Goal: Transaction & Acquisition: Purchase product/service

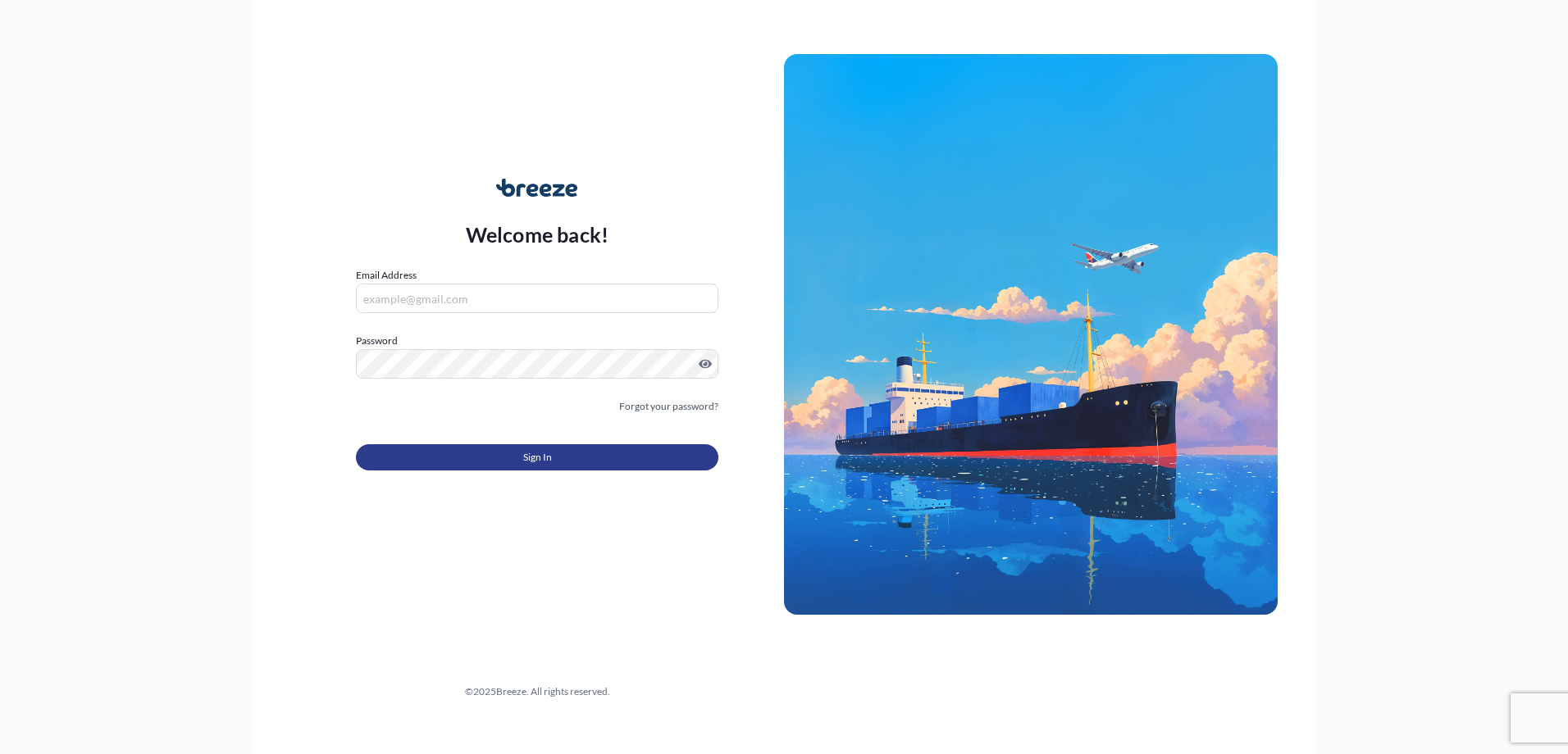
type input "[EMAIL_ADDRESS][PERSON_NAME][DOMAIN_NAME]"
click at [561, 464] on button "Sign In" at bounding box center [537, 457] width 363 height 26
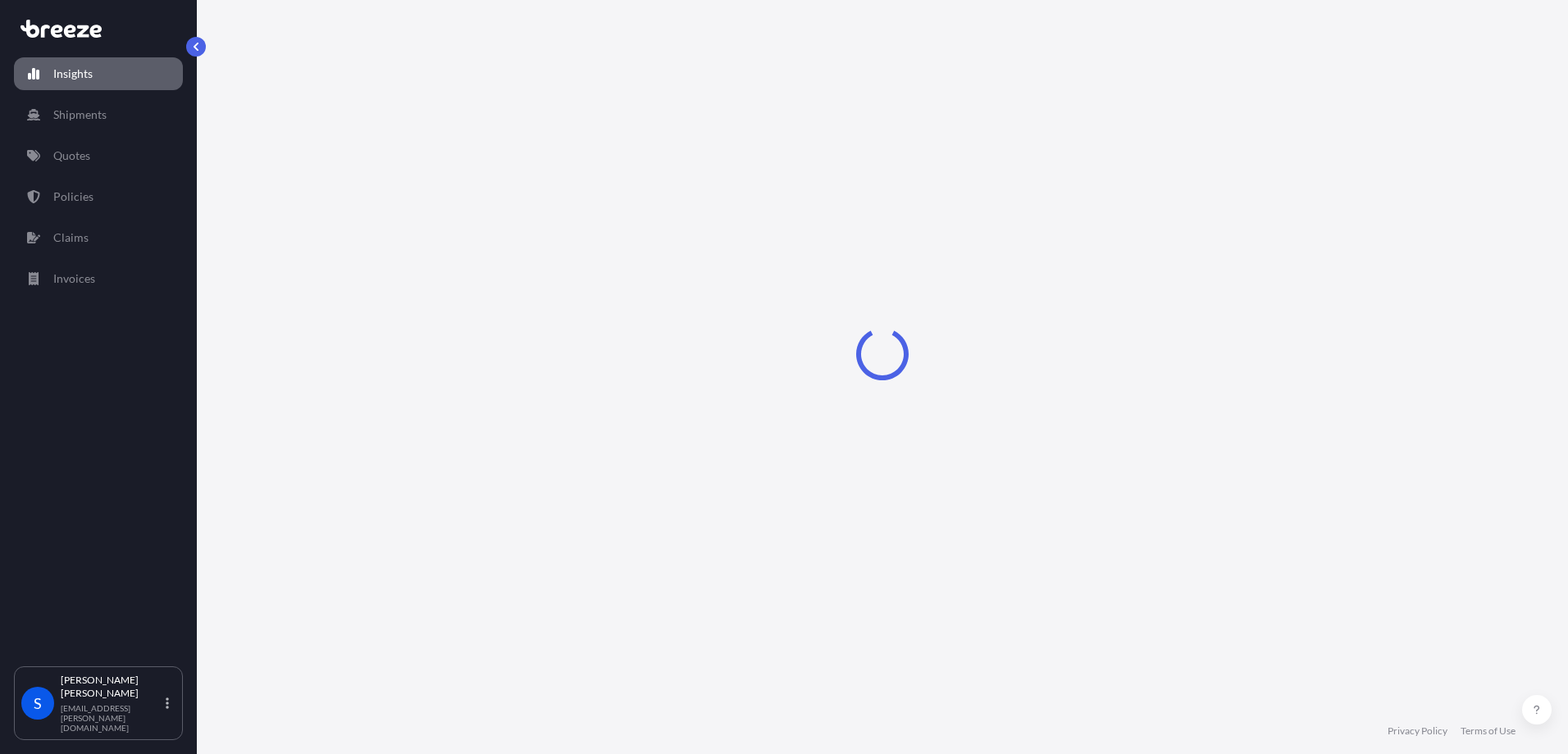
select select "2025"
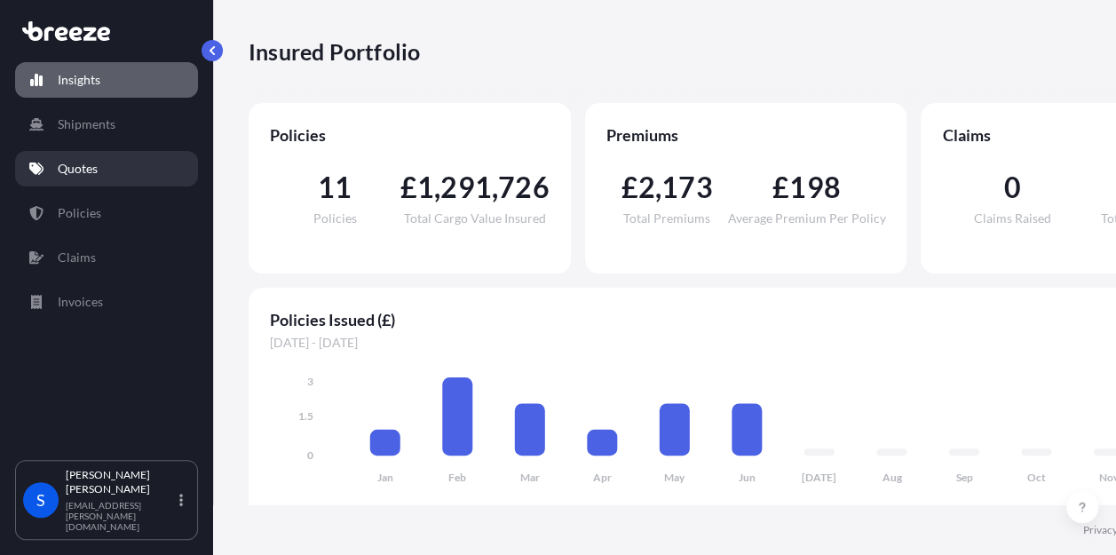
click at [107, 156] on link "Quotes" at bounding box center [106, 169] width 183 height 36
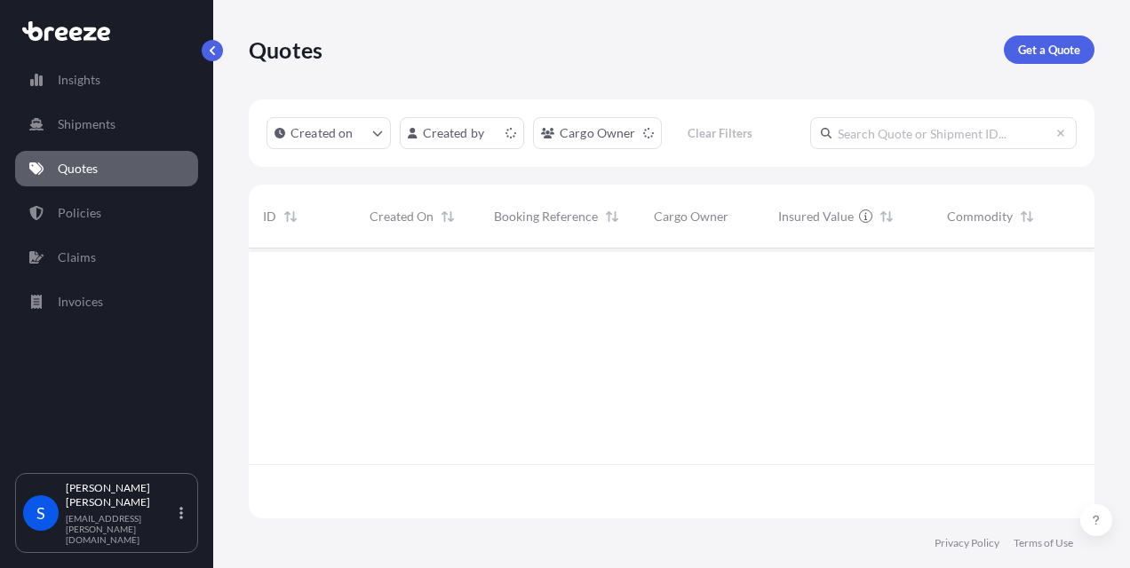
scroll to position [266, 831]
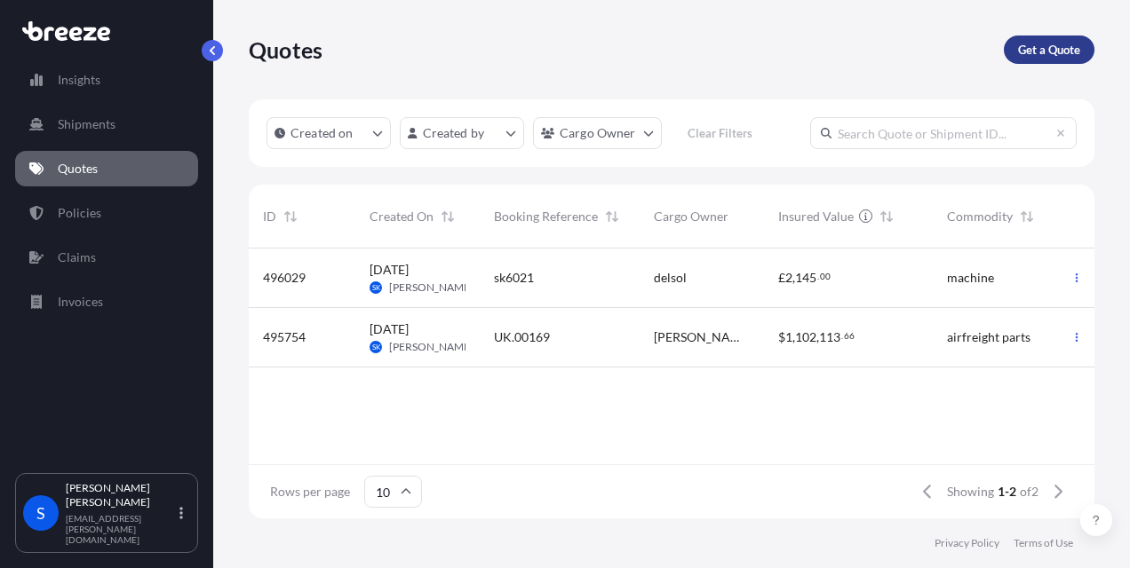
click at [1053, 52] on p "Get a Quote" at bounding box center [1049, 50] width 62 height 18
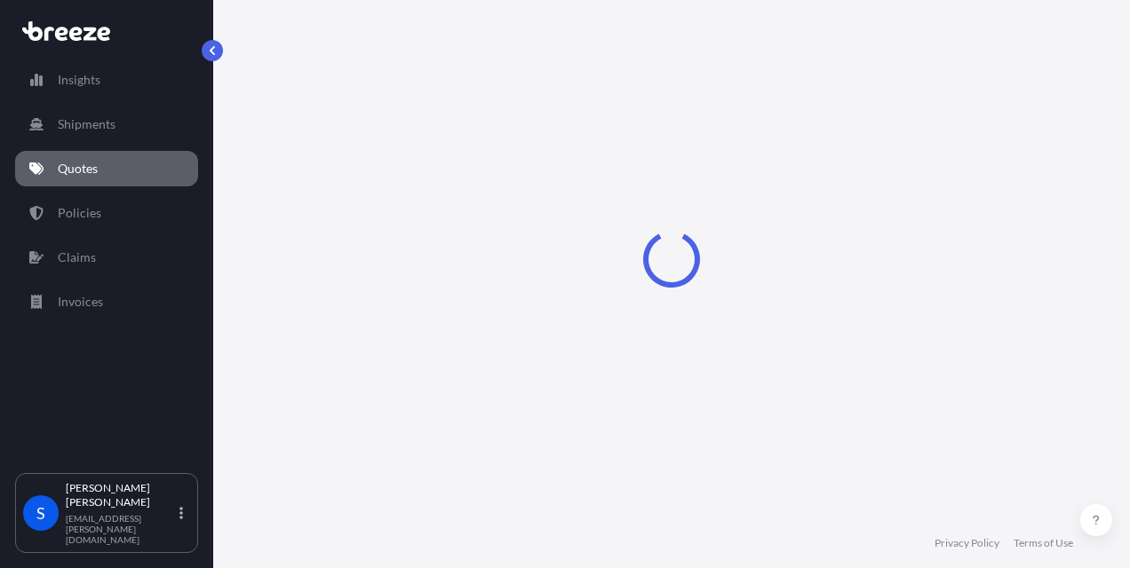
select select "Road"
select select "Sea"
select select "1"
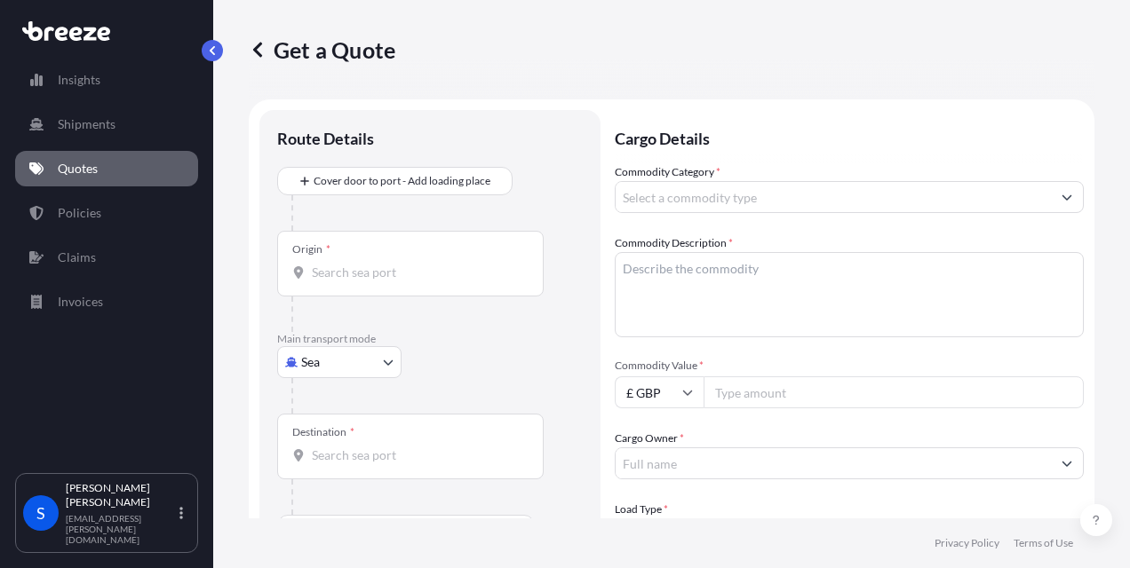
scroll to position [28, 0]
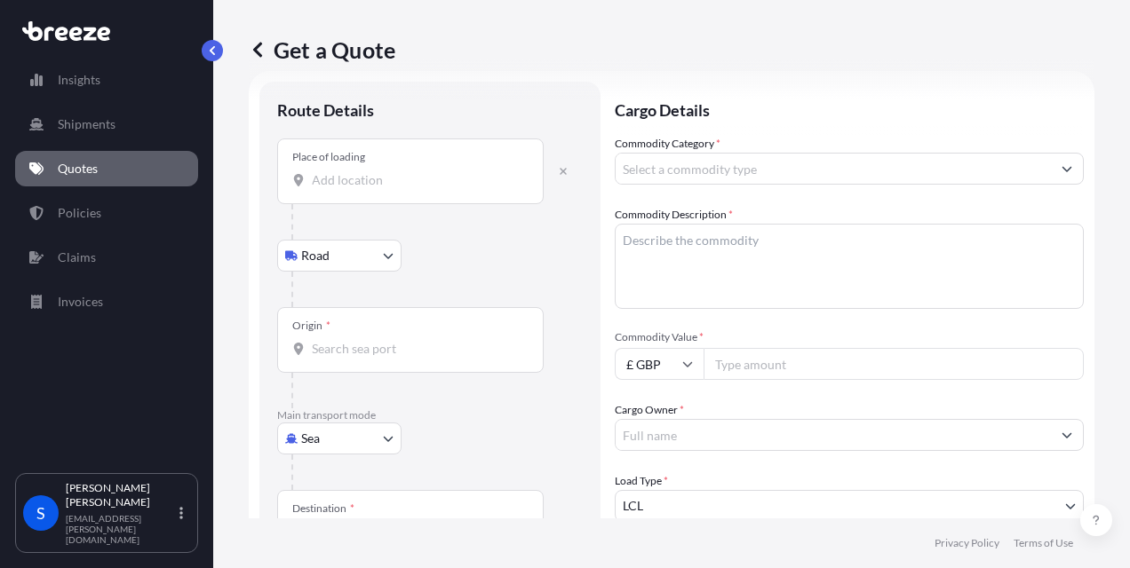
click at [327, 179] on input "Place of loading" at bounding box center [417, 180] width 210 height 18
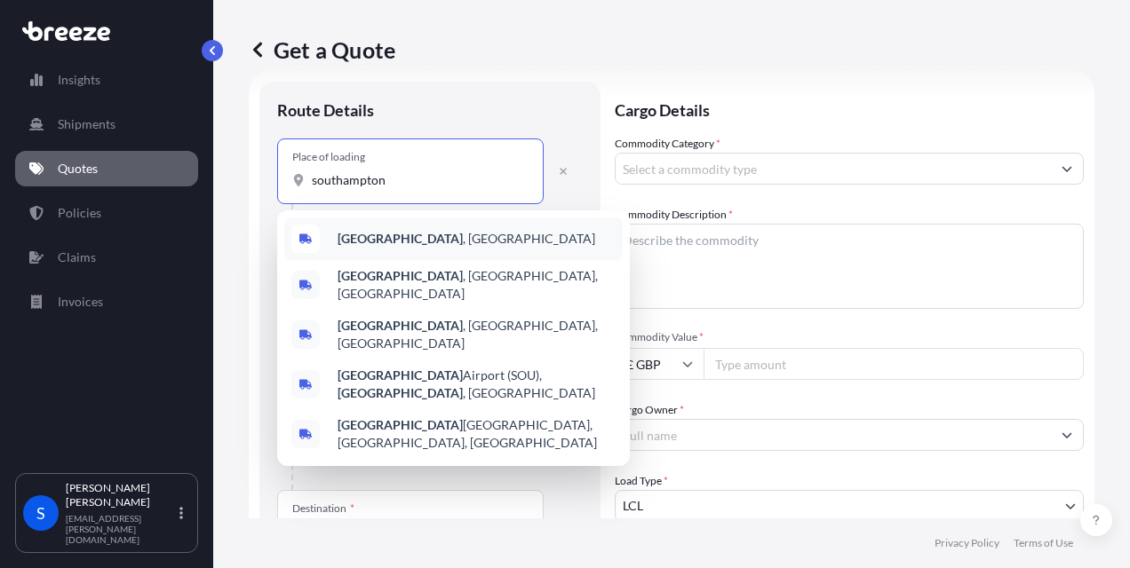
click at [376, 241] on b "[GEOGRAPHIC_DATA]" at bounding box center [399, 238] width 125 height 15
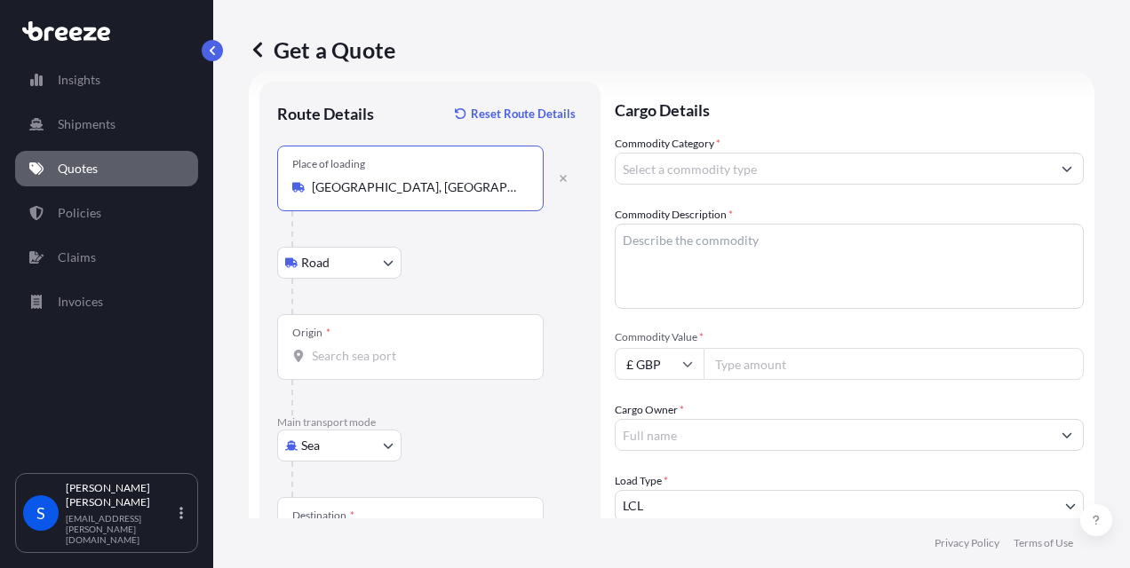
type input "[GEOGRAPHIC_DATA], [GEOGRAPHIC_DATA]"
click at [338, 362] on input "Origin *" at bounding box center [417, 356] width 210 height 18
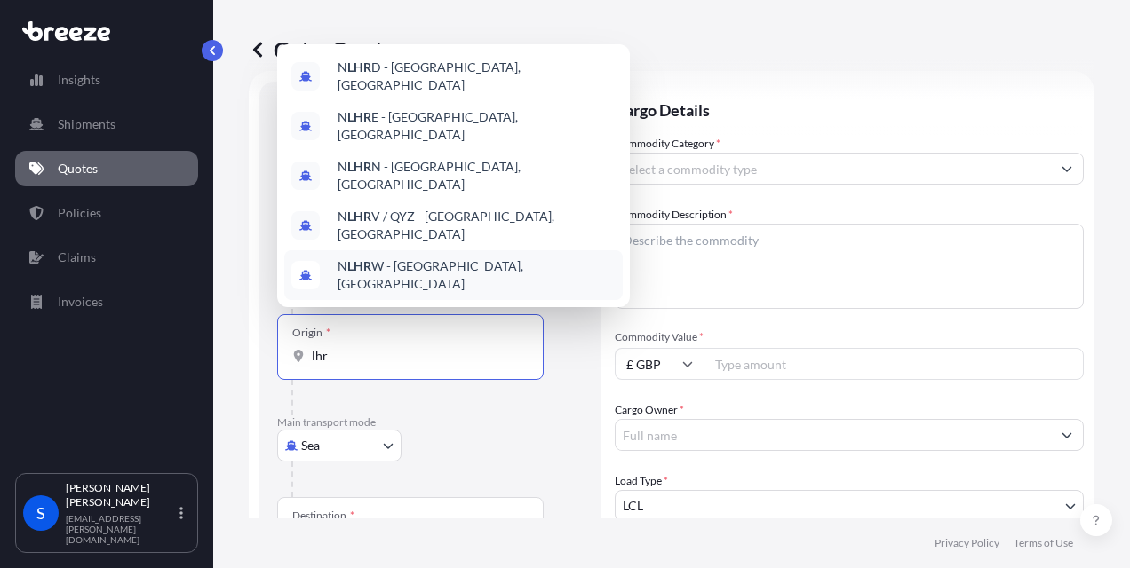
type input "lhr"
click at [343, 440] on body "5 options available. Insights Shipments Quotes Policies Claims Invoices S [PERS…" at bounding box center [565, 284] width 1130 height 568
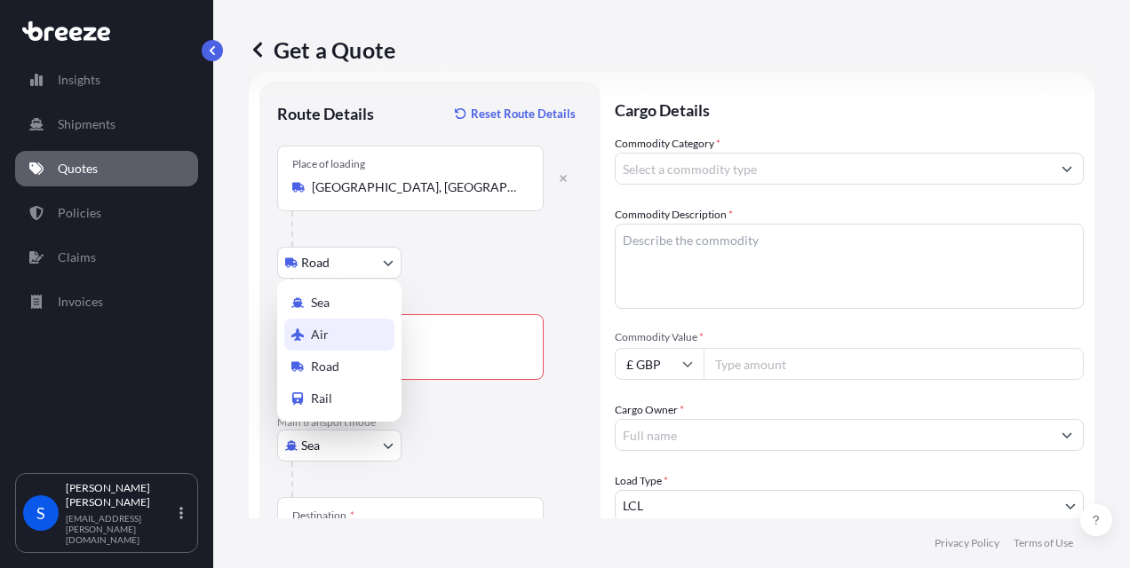
click at [326, 347] on div "Air" at bounding box center [339, 335] width 110 height 32
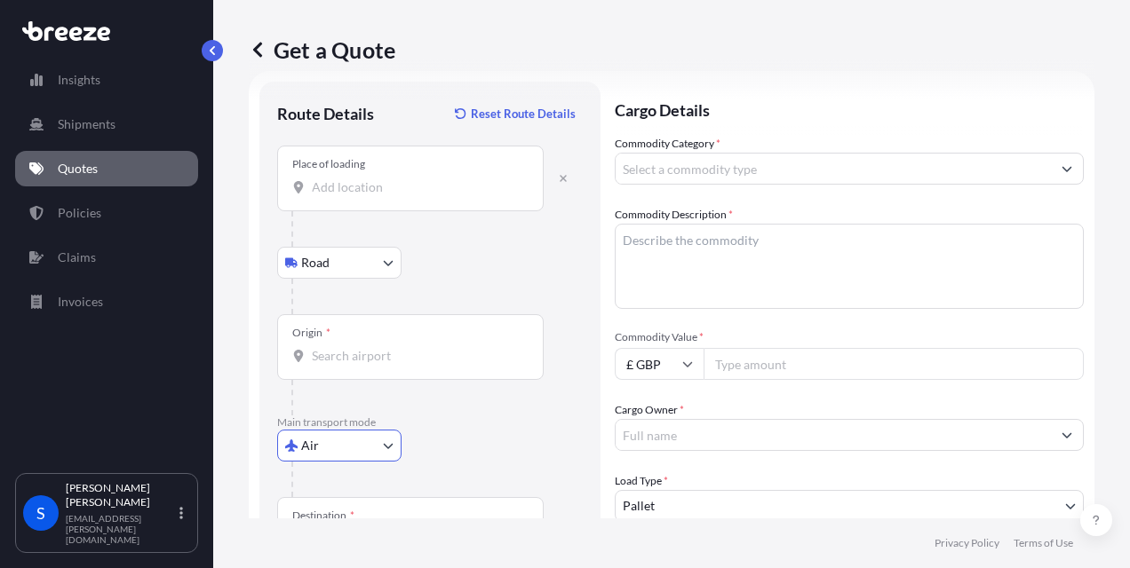
click at [344, 197] on div "Place of loading" at bounding box center [410, 179] width 266 height 66
click at [344, 196] on input "Place of loading" at bounding box center [417, 187] width 210 height 18
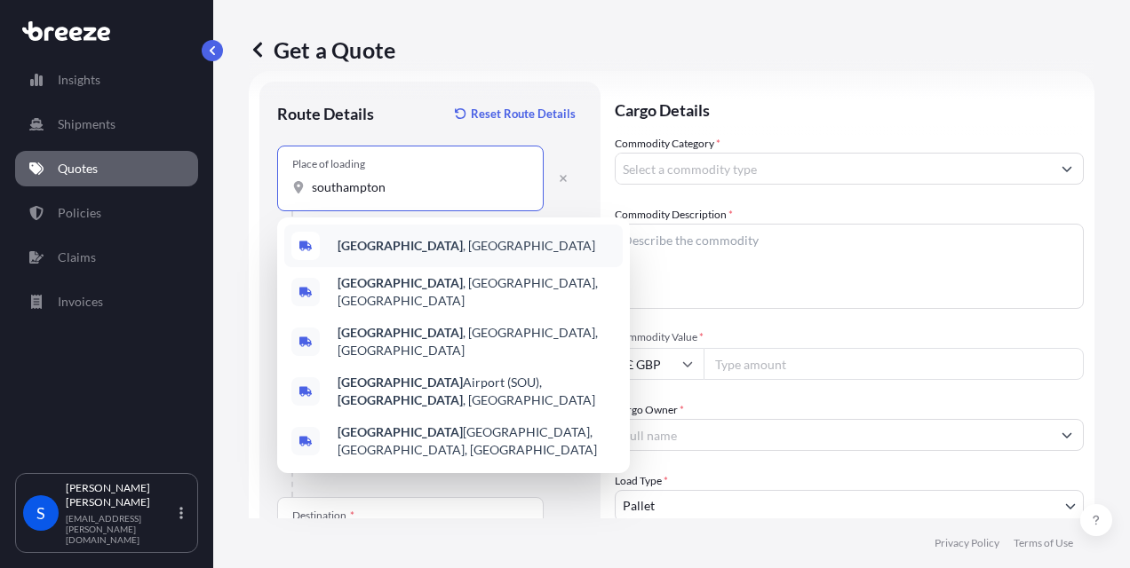
click at [361, 240] on b "[GEOGRAPHIC_DATA]" at bounding box center [399, 245] width 125 height 15
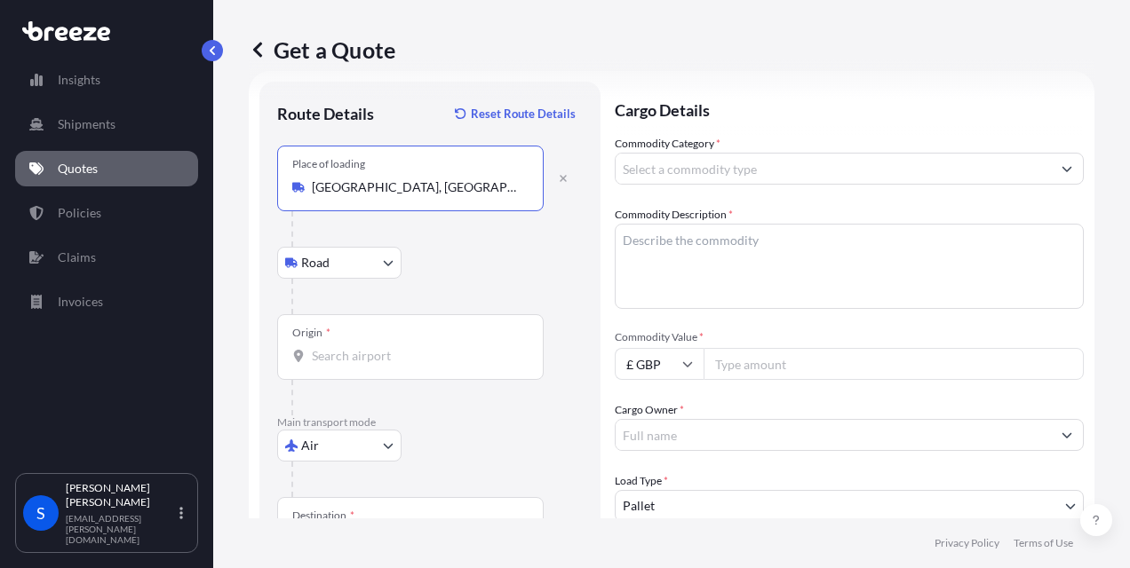
type input "[GEOGRAPHIC_DATA], [GEOGRAPHIC_DATA]"
click at [345, 359] on input "Origin *" at bounding box center [417, 356] width 210 height 18
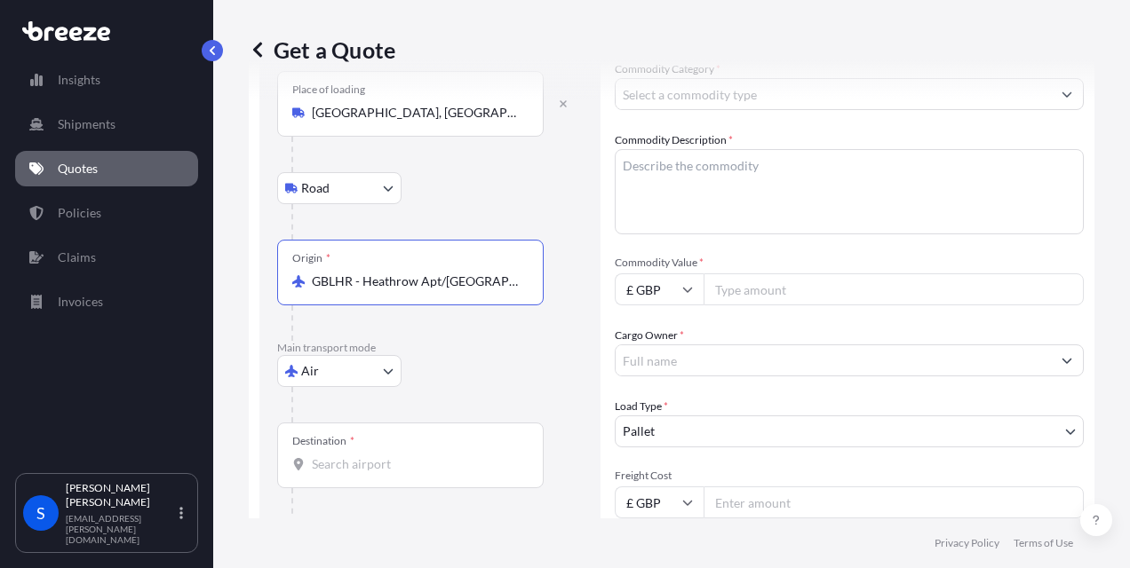
scroll to position [114, 0]
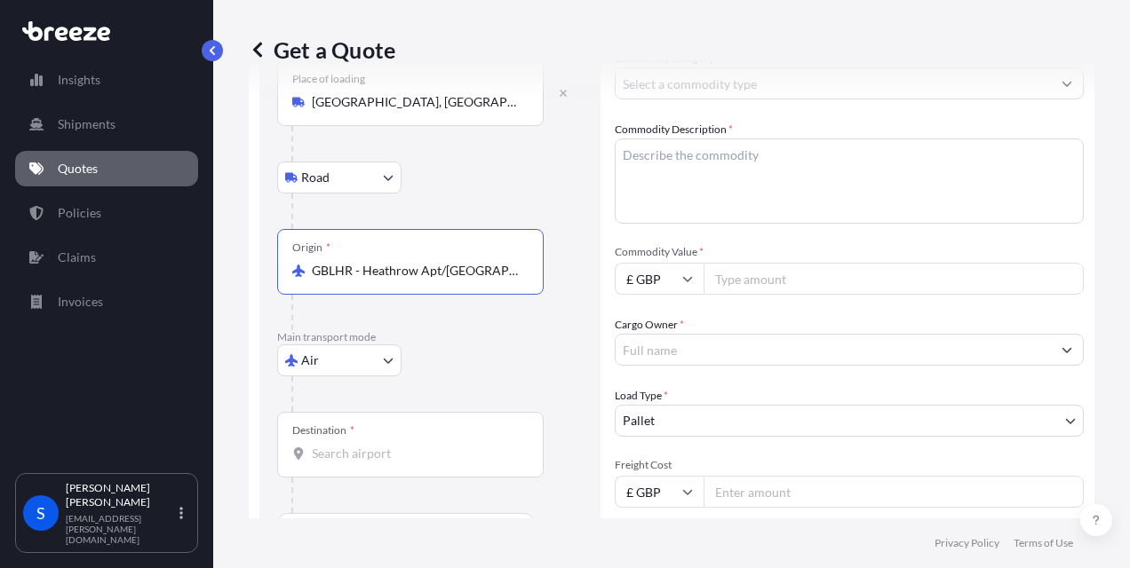
type input "GBLHR - Heathrow Apt/[GEOGRAPHIC_DATA], [GEOGRAPHIC_DATA]"
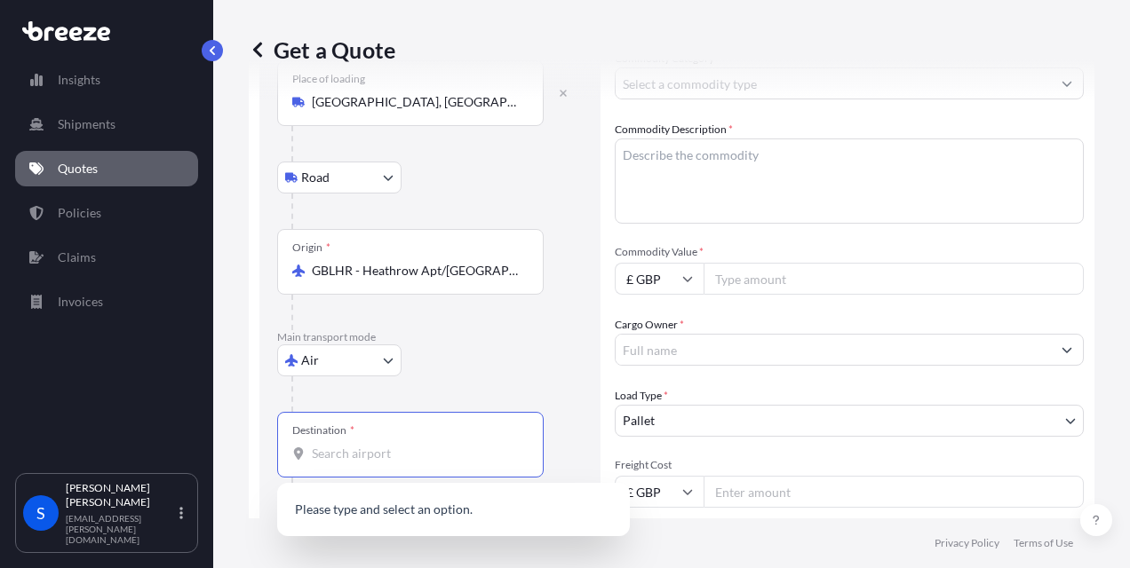
click at [335, 452] on input "Destination *" at bounding box center [417, 454] width 210 height 18
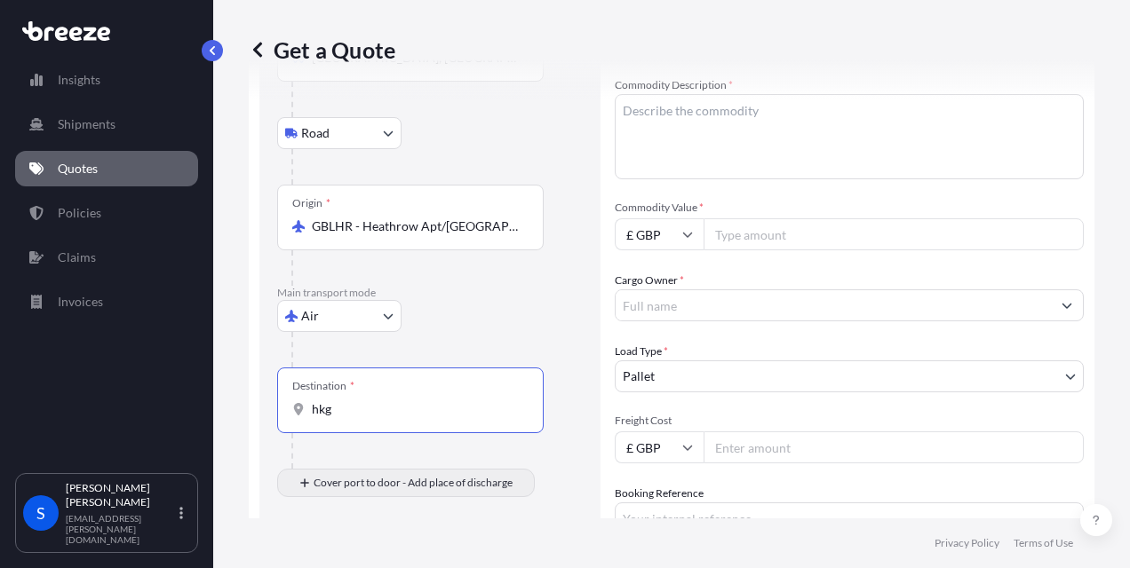
scroll to position [158, 0]
drag, startPoint x: 350, startPoint y: 414, endPoint x: 225, endPoint y: 386, distance: 128.2
click at [225, 386] on div "Get a Quote Route Details Reset Route Details Place of loading [GEOGRAPHIC_DATA…" at bounding box center [671, 259] width 916 height 519
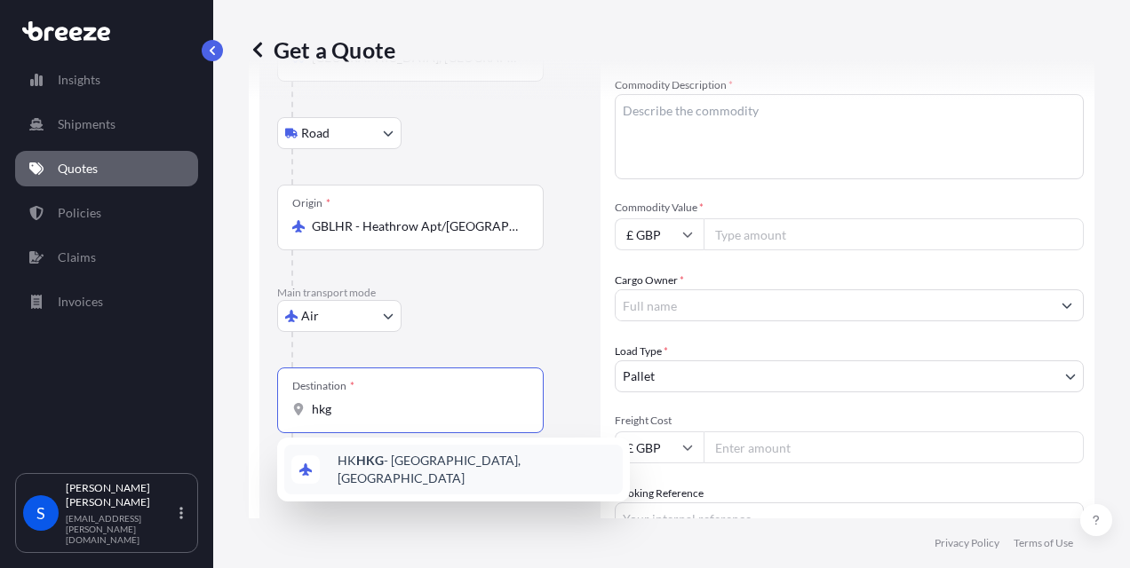
click at [409, 472] on span "HK HKG - [GEOGRAPHIC_DATA], [GEOGRAPHIC_DATA]" at bounding box center [476, 470] width 278 height 36
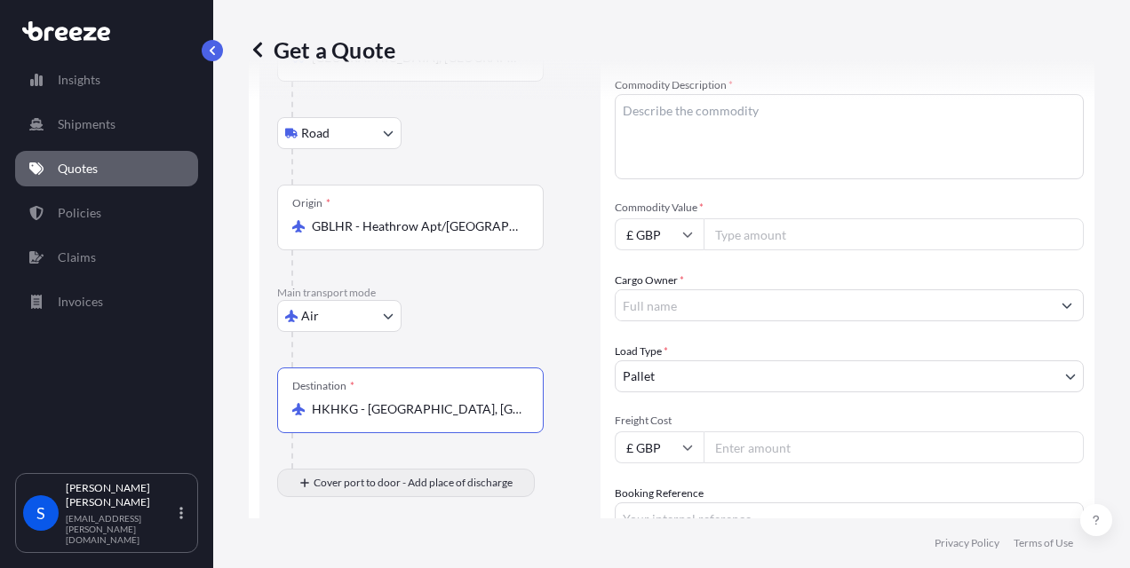
type input "HKHKG - [GEOGRAPHIC_DATA], [GEOGRAPHIC_DATA]"
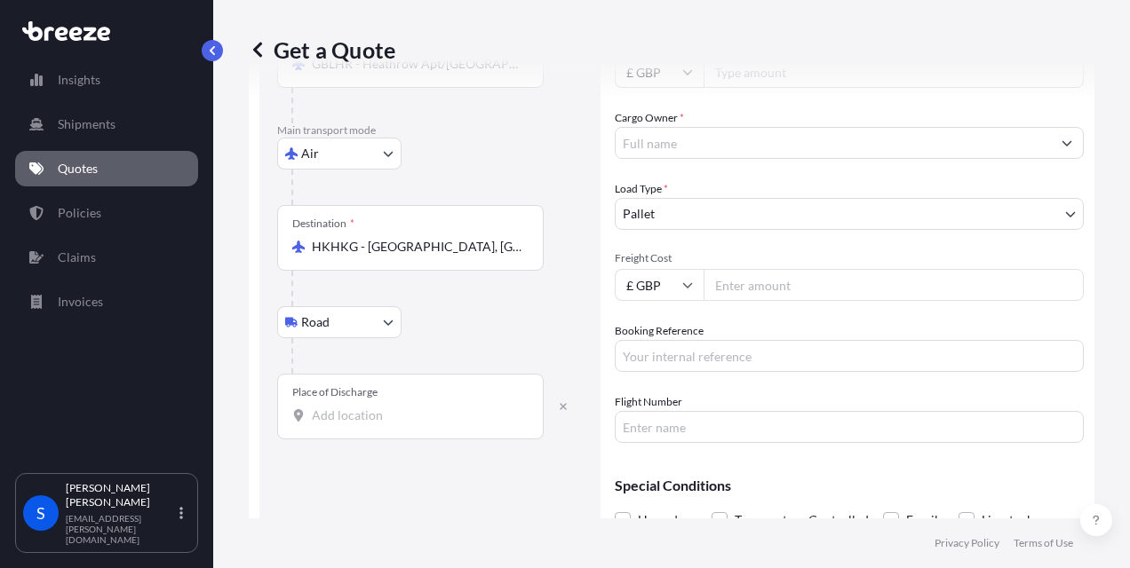
scroll to position [361, 0]
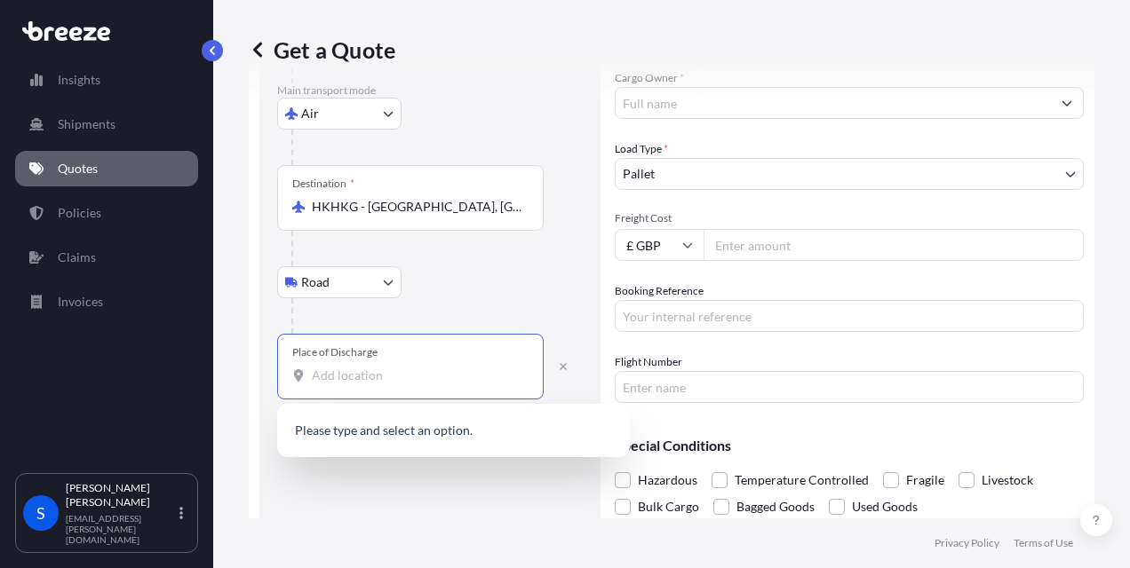
click at [344, 369] on input "Place of Discharge" at bounding box center [417, 376] width 210 height 18
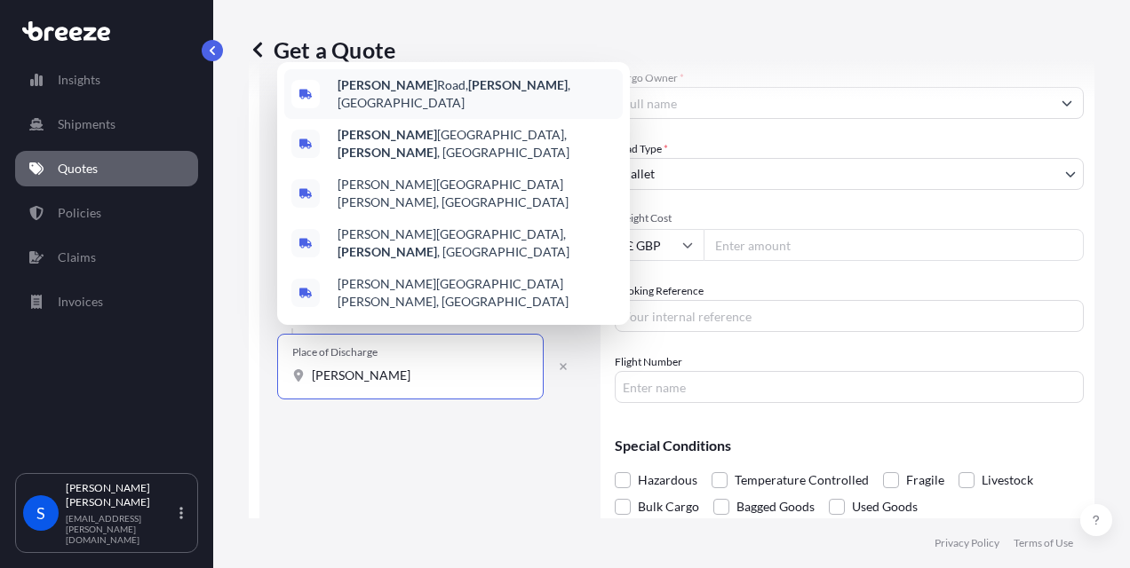
click at [373, 92] on b "[PERSON_NAME]" at bounding box center [386, 84] width 99 height 15
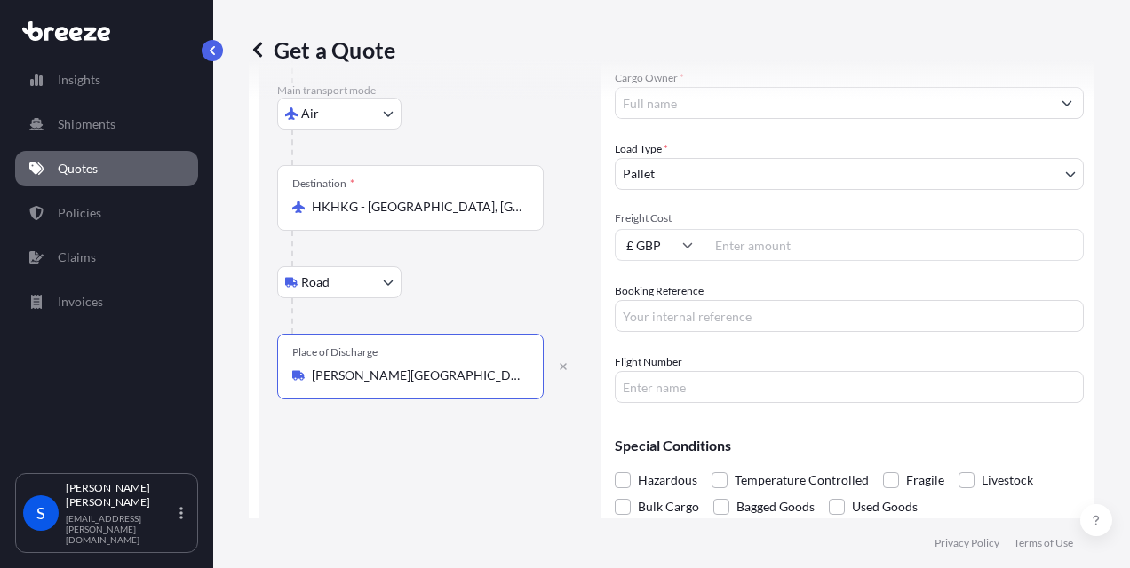
type input "[PERSON_NAME][GEOGRAPHIC_DATA][PERSON_NAME], [GEOGRAPHIC_DATA]"
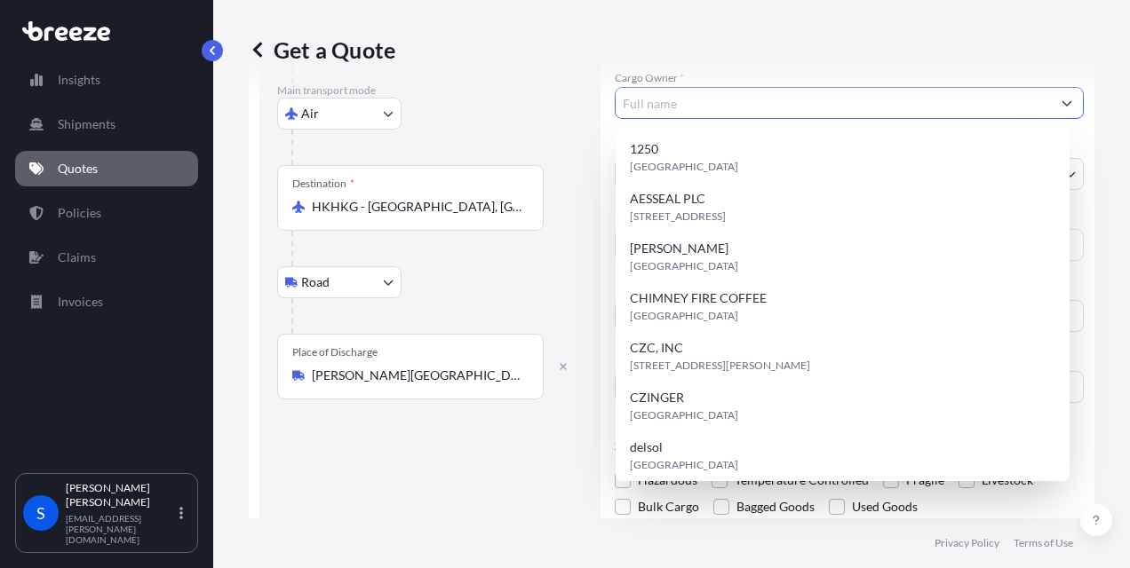
click at [641, 107] on input "Cargo Owner *" at bounding box center [832, 103] width 435 height 32
type input "delsol"
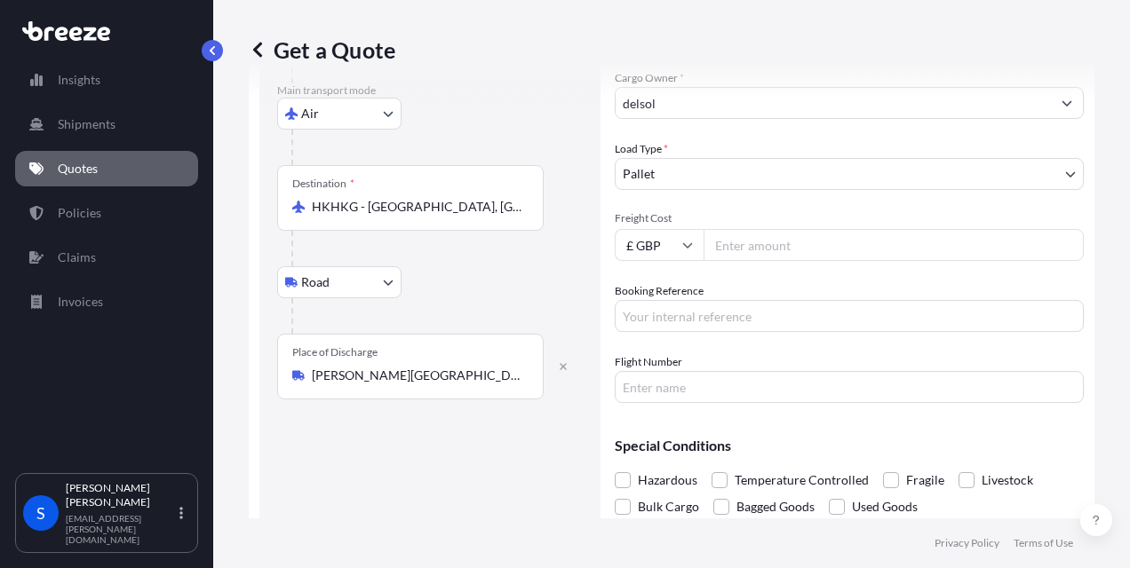
click at [766, 235] on input "Freight Cost" at bounding box center [893, 245] width 380 height 32
type input "3"
type input "25000"
click at [661, 320] on input "Booking Reference" at bounding box center [849, 316] width 469 height 32
click at [635, 313] on input "Booking Reference" at bounding box center [849, 316] width 469 height 32
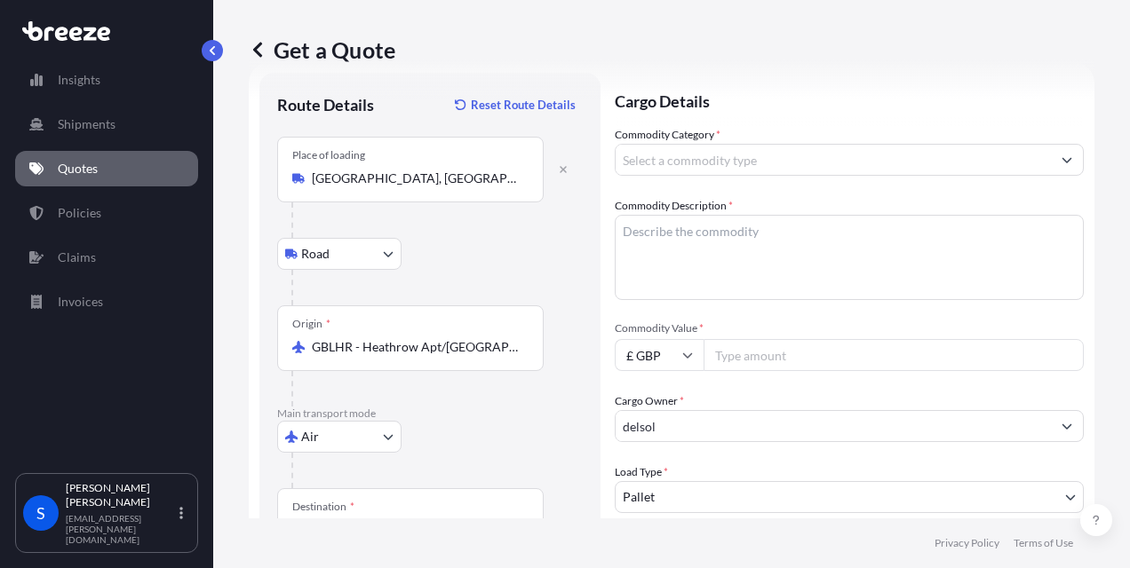
scroll to position [0, 0]
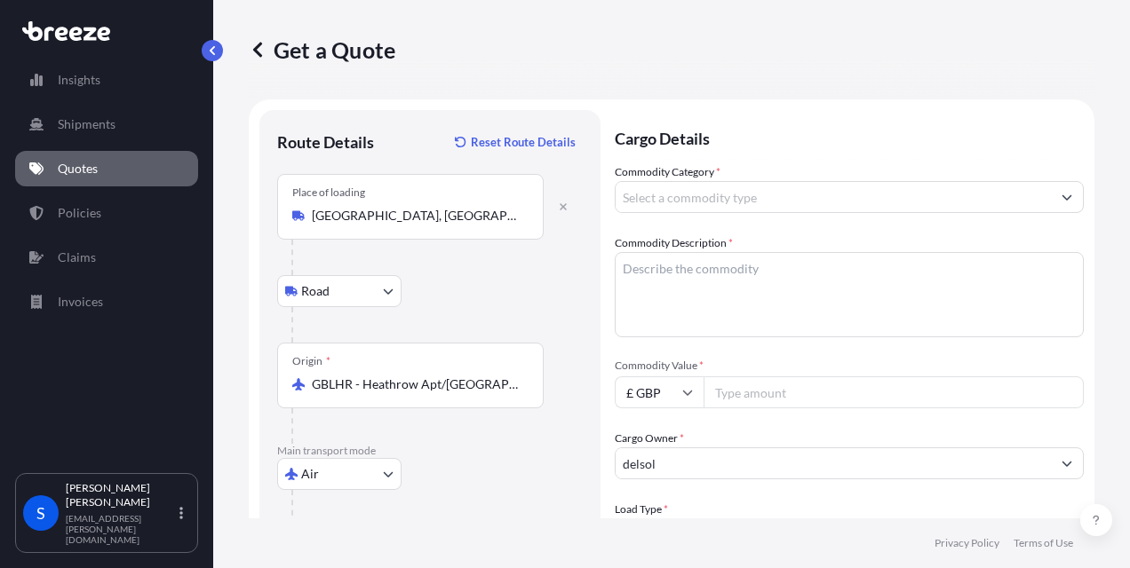
type input "sk6061"
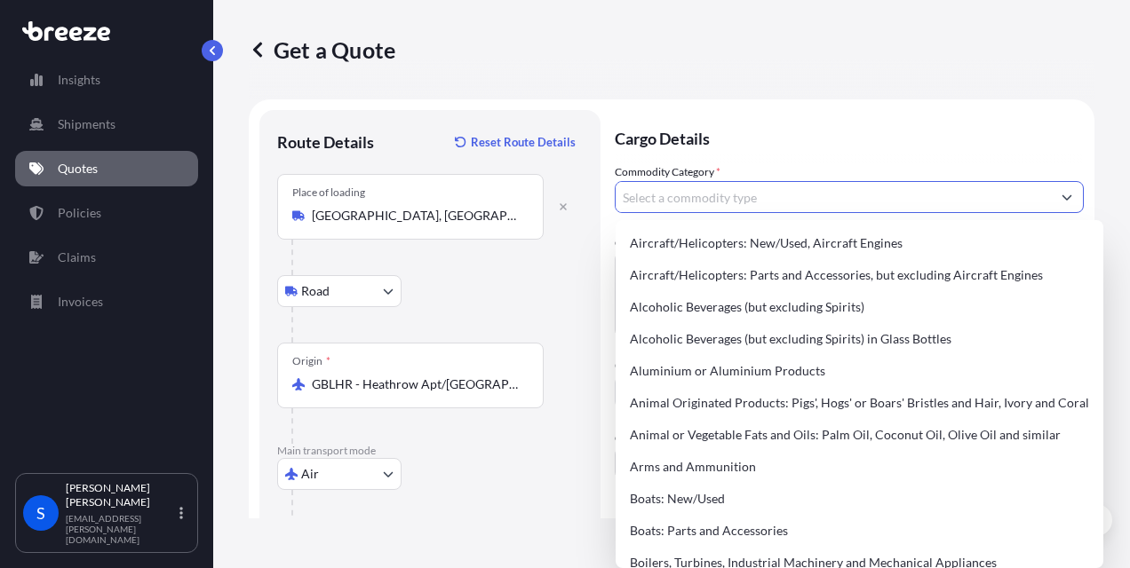
click at [702, 195] on input "Commodity Category *" at bounding box center [832, 197] width 435 height 32
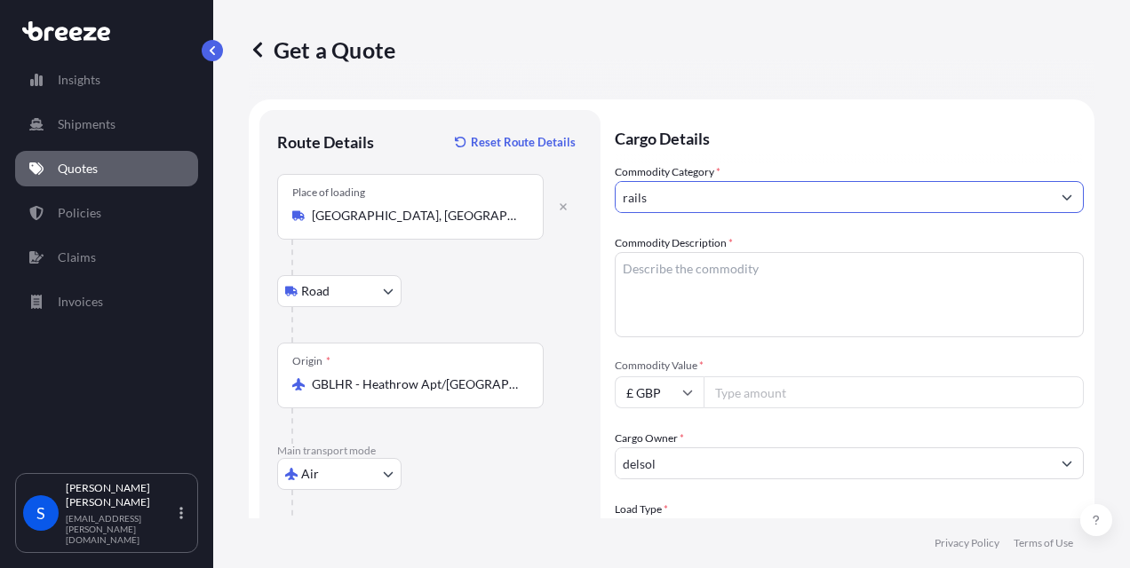
click at [713, 201] on input "rails" at bounding box center [832, 197] width 435 height 32
click at [1023, 190] on input "rails" at bounding box center [832, 197] width 435 height 32
click at [634, 277] on textarea "Commodity Description *" at bounding box center [849, 294] width 469 height 85
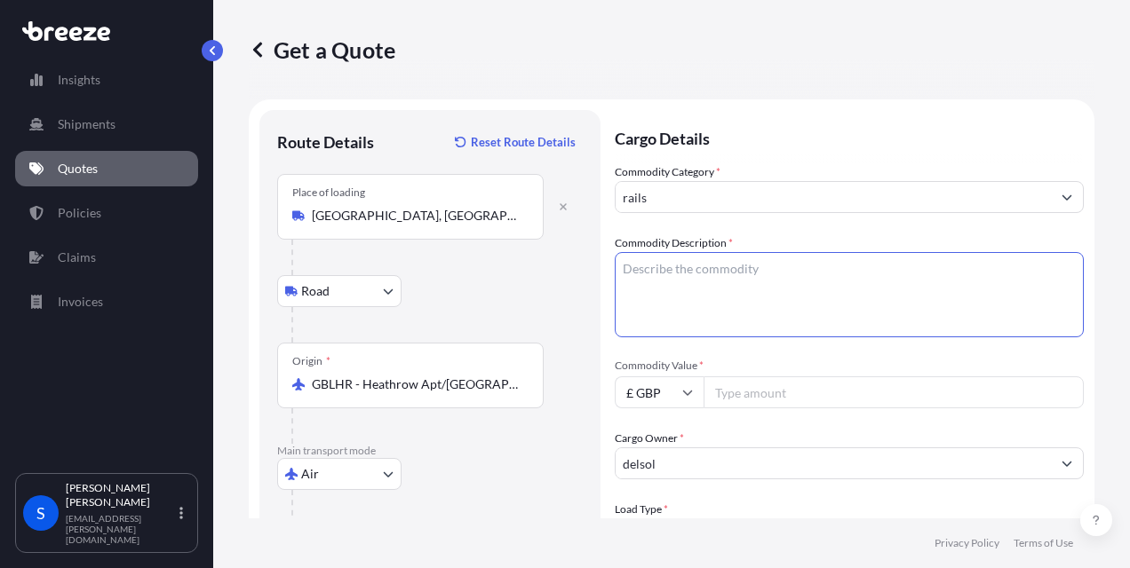
click at [1009, 197] on input "rails" at bounding box center [832, 197] width 435 height 32
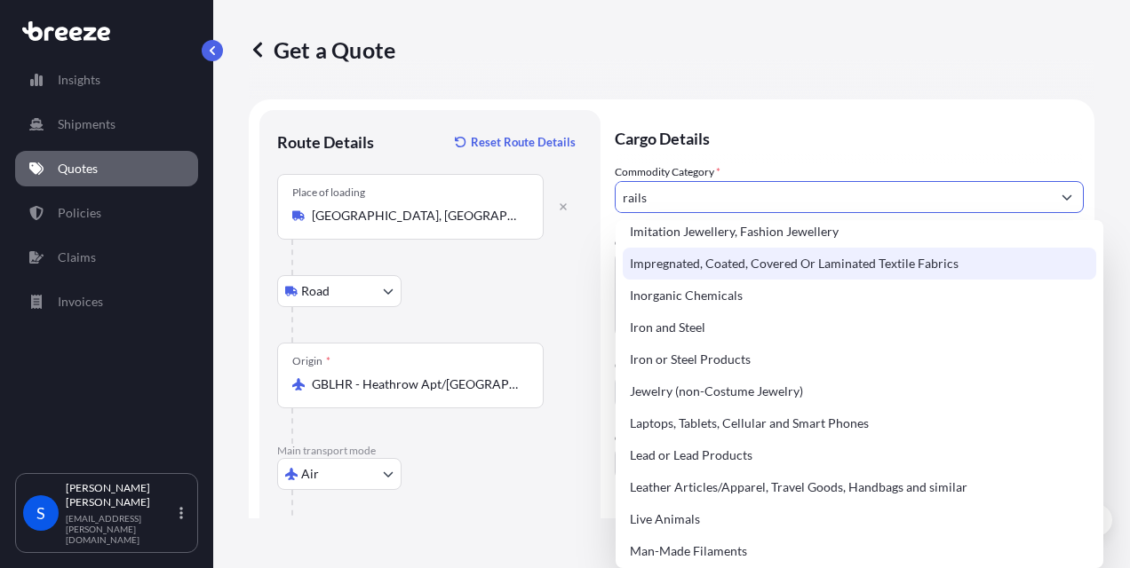
scroll to position [1933, 0]
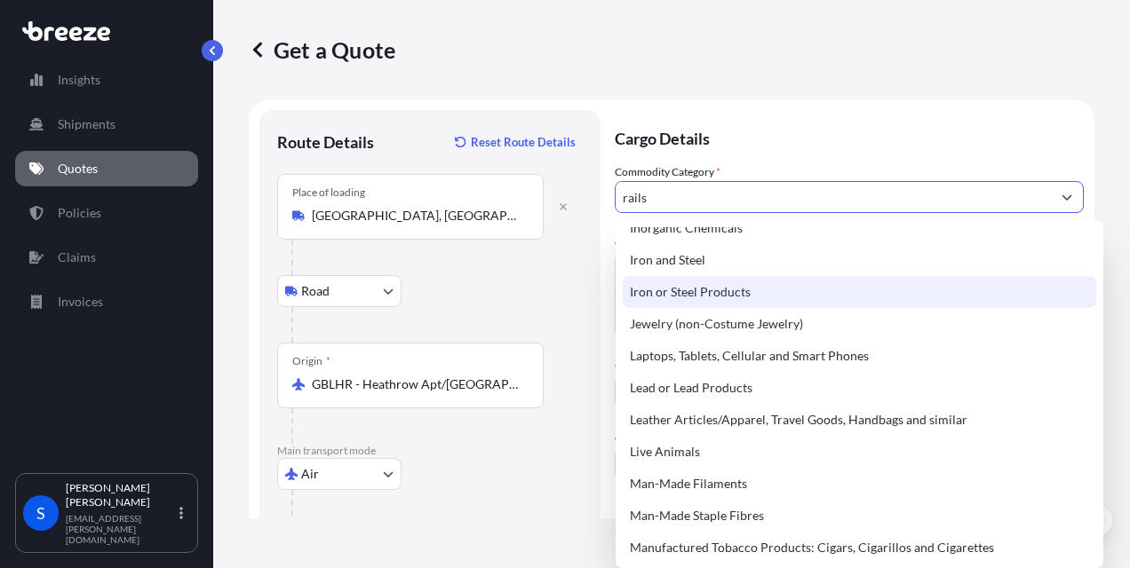
click at [682, 293] on div "Iron or Steel Products" at bounding box center [859, 292] width 473 height 32
type input "Iron or Steel Products"
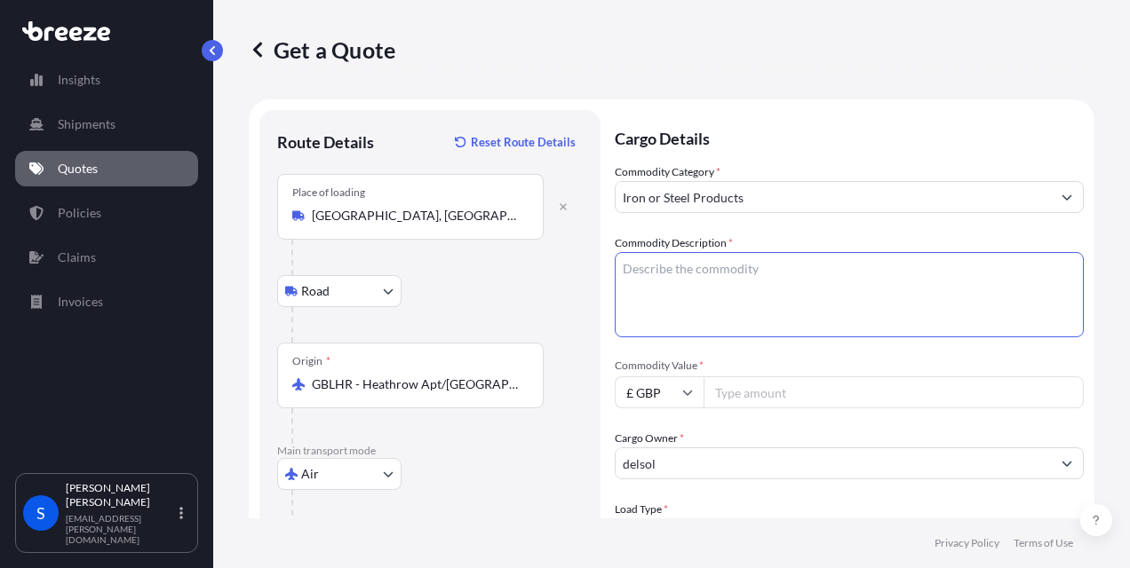
click at [675, 293] on textarea "Commodity Description *" at bounding box center [849, 294] width 469 height 85
click at [735, 295] on textarea "rails" at bounding box center [849, 294] width 469 height 85
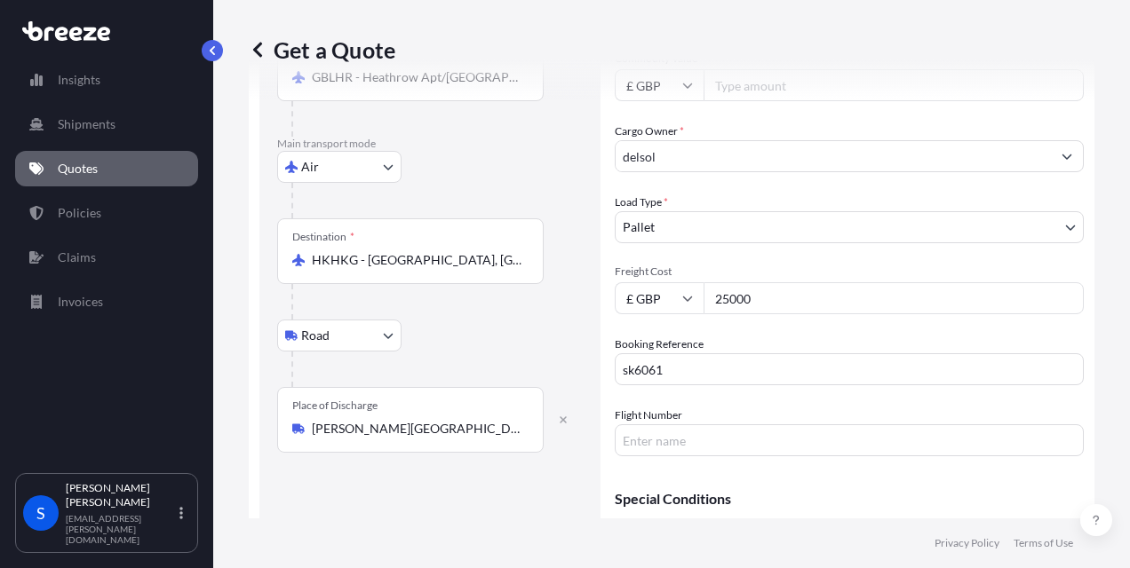
scroll to position [409, 0]
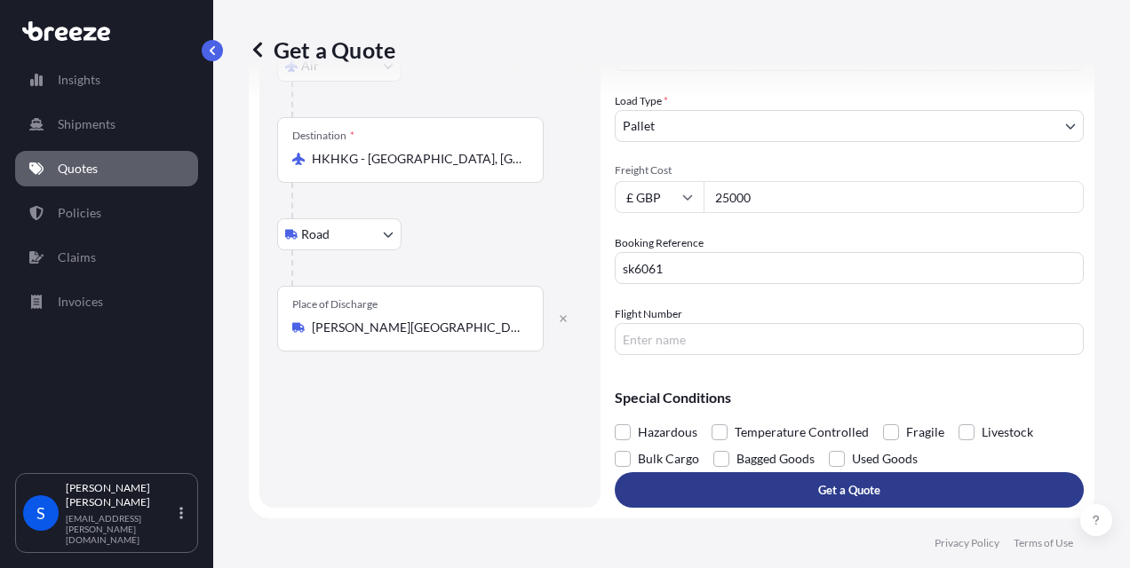
type textarea "rails"
click at [846, 495] on p "Get a Quote" at bounding box center [849, 490] width 62 height 18
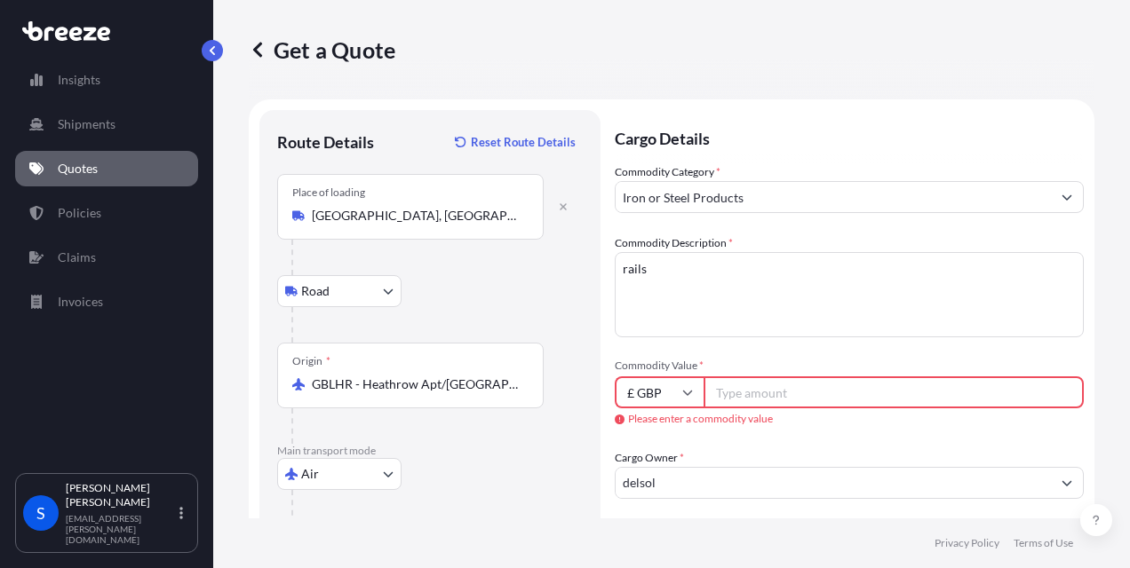
scroll to position [0, 0]
click at [774, 395] on input "Commodity Value *" at bounding box center [893, 393] width 380 height 32
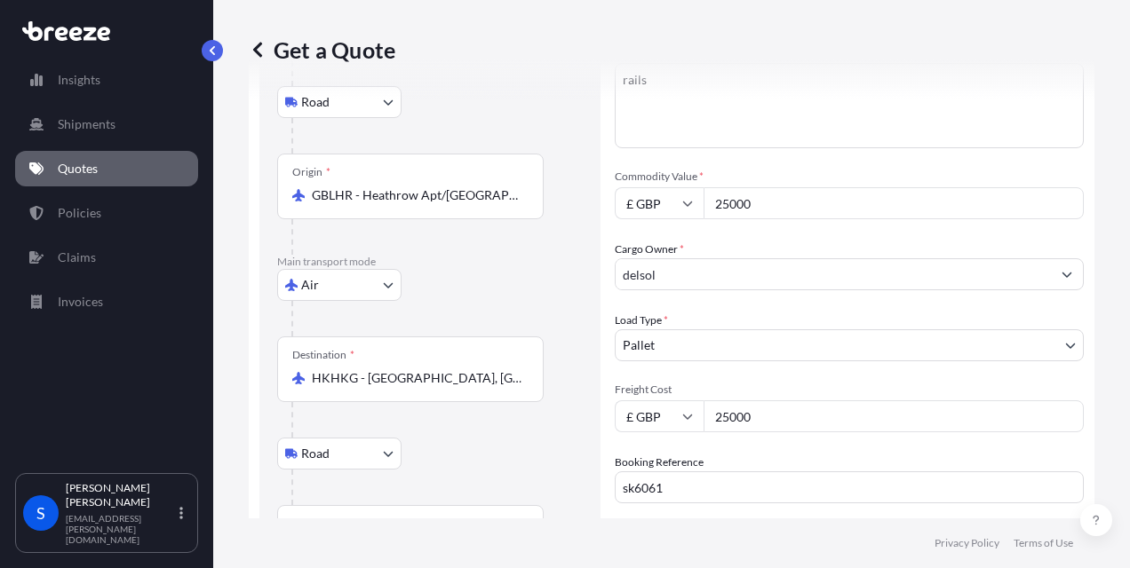
scroll to position [202, 0]
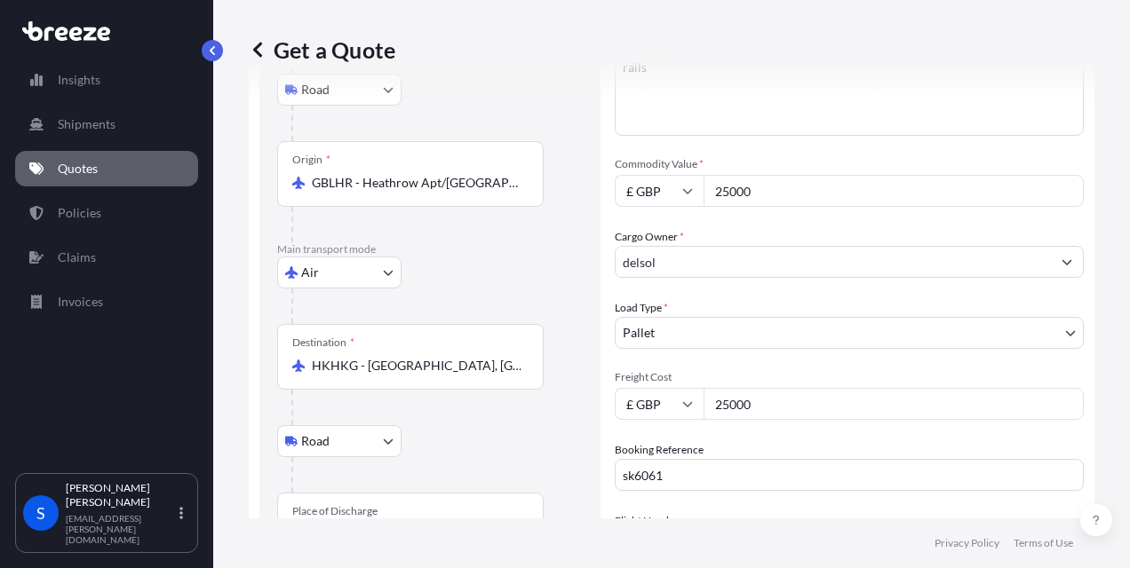
type input "25000"
drag, startPoint x: 774, startPoint y: 404, endPoint x: 499, endPoint y: 405, distance: 275.3
click at [504, 405] on form "Route Details Reset Route Details Place of loading [GEOGRAPHIC_DATA], [GEOGRAPH…" at bounding box center [671, 312] width 845 height 828
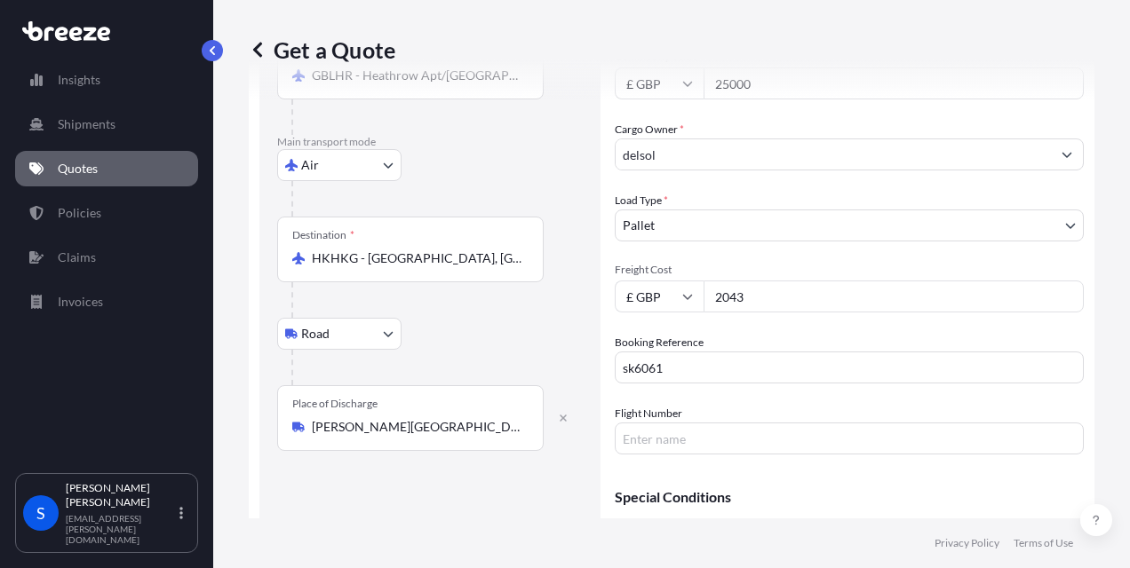
scroll to position [409, 0]
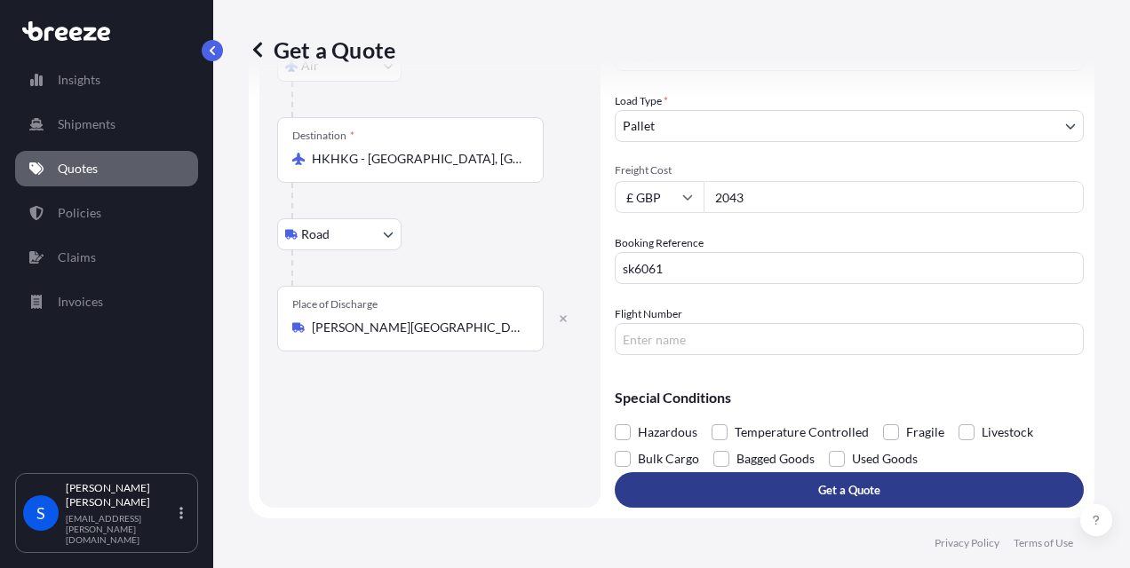
type input "2043"
click at [824, 488] on p "Get a Quote" at bounding box center [849, 490] width 62 height 18
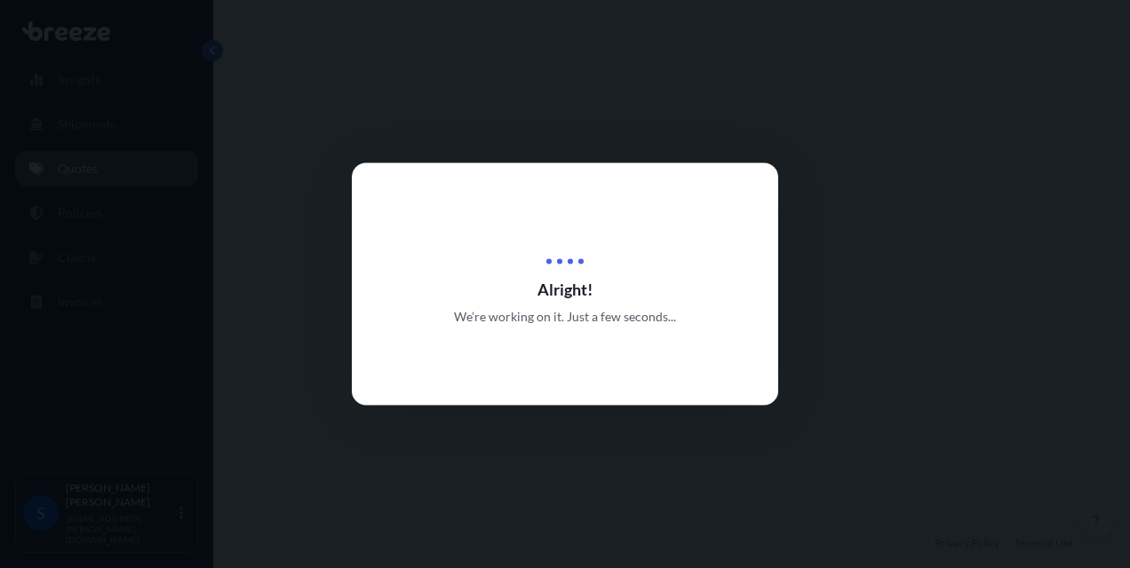
select select "Road"
select select "Air"
select select "Road"
select select "1"
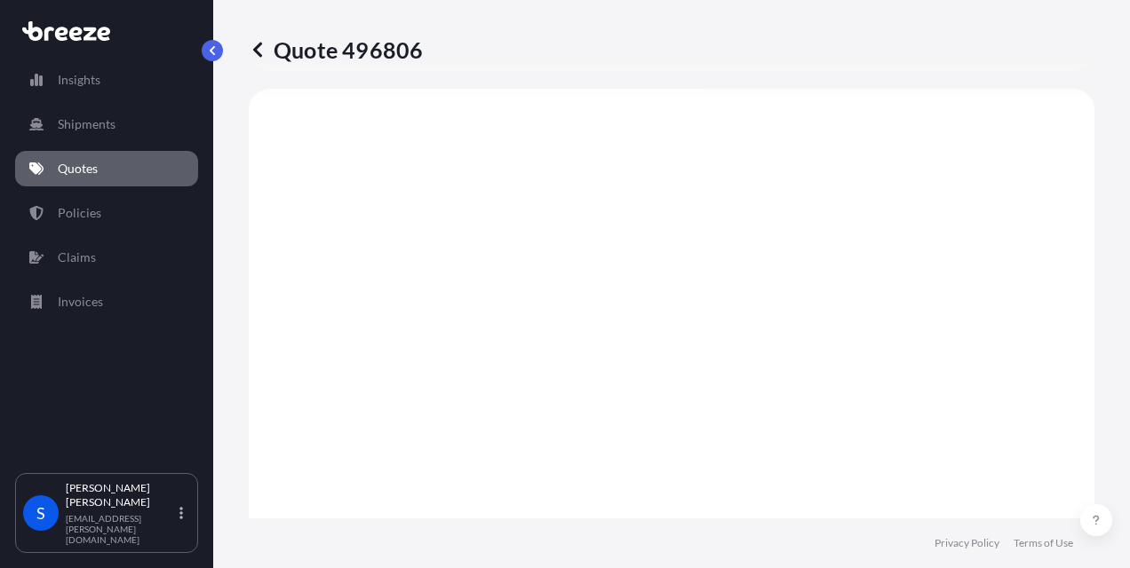
scroll to position [1288, 0]
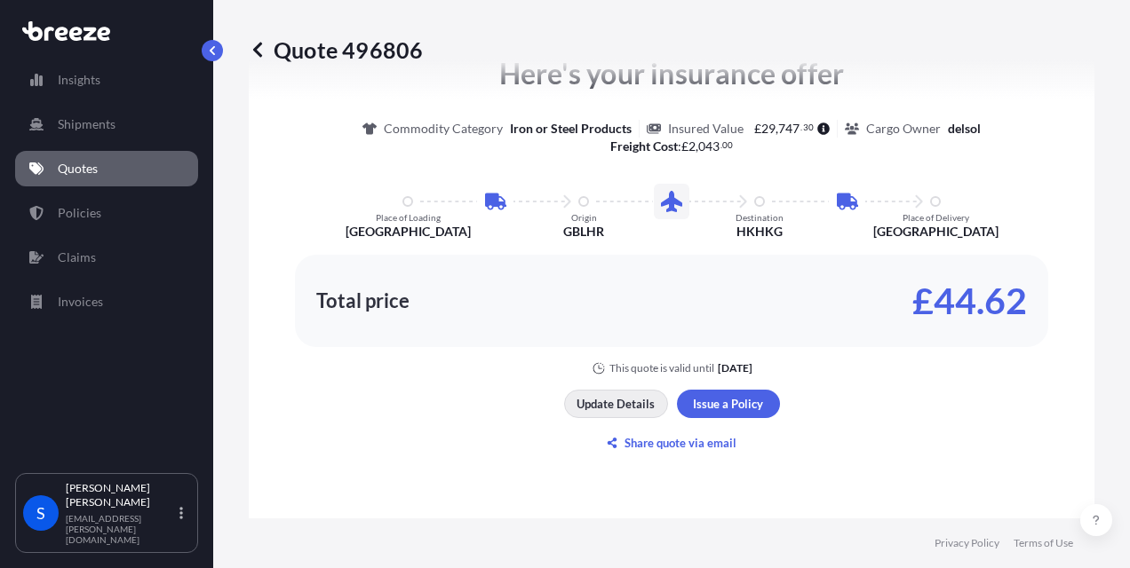
click at [621, 401] on p "Update Details" at bounding box center [615, 404] width 78 height 18
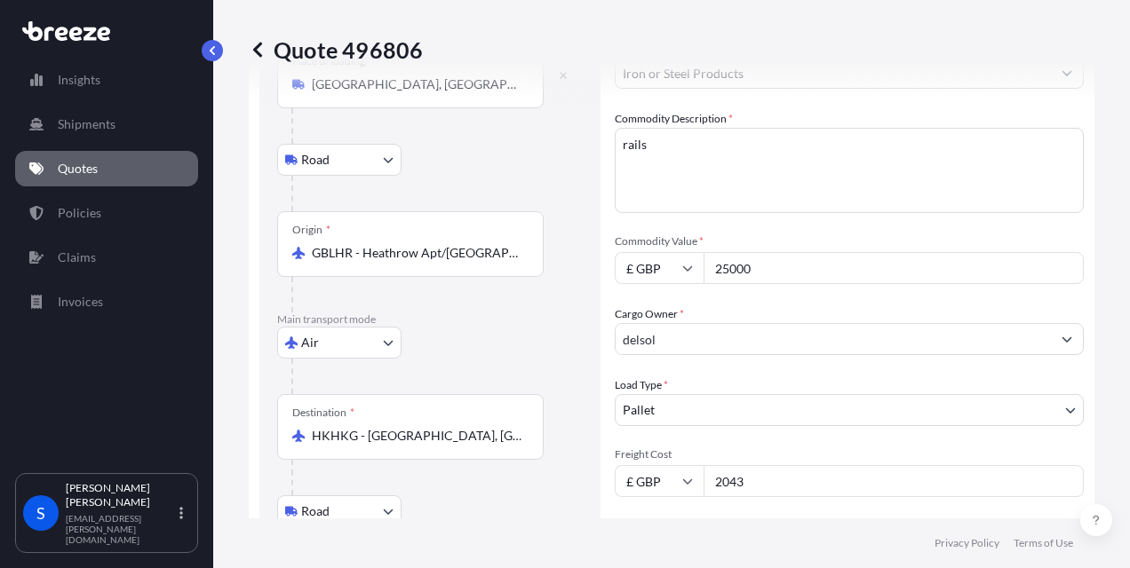
scroll to position [28, 0]
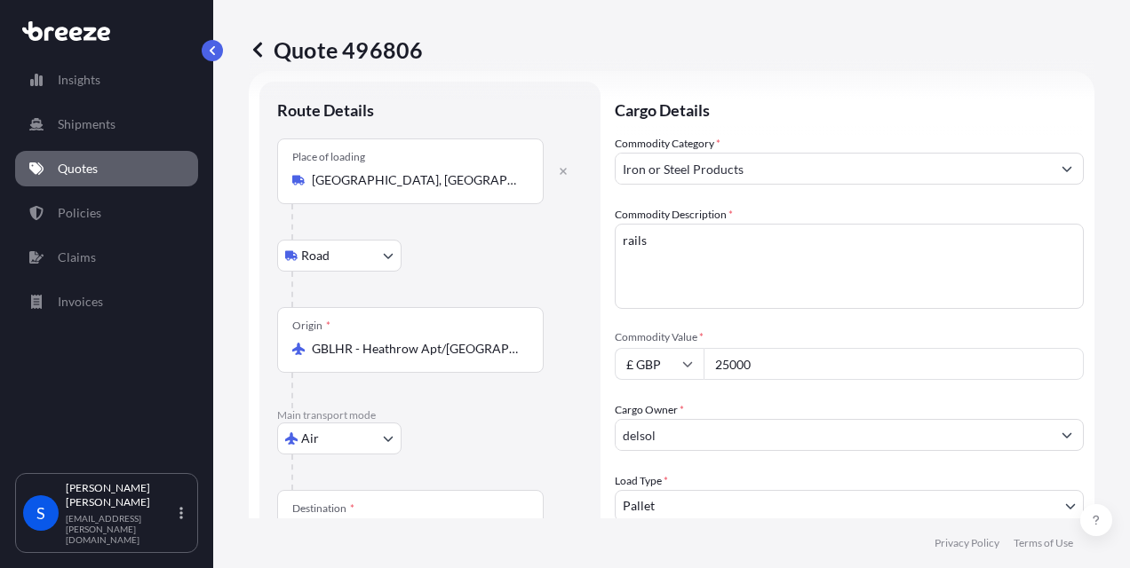
drag, startPoint x: 810, startPoint y: 359, endPoint x: 547, endPoint y: 362, distance: 262.9
click at [547, 362] on form "Route Details Place of loading [GEOGRAPHIC_DATA], [GEOGRAPHIC_DATA] Road Road R…" at bounding box center [671, 485] width 845 height 828
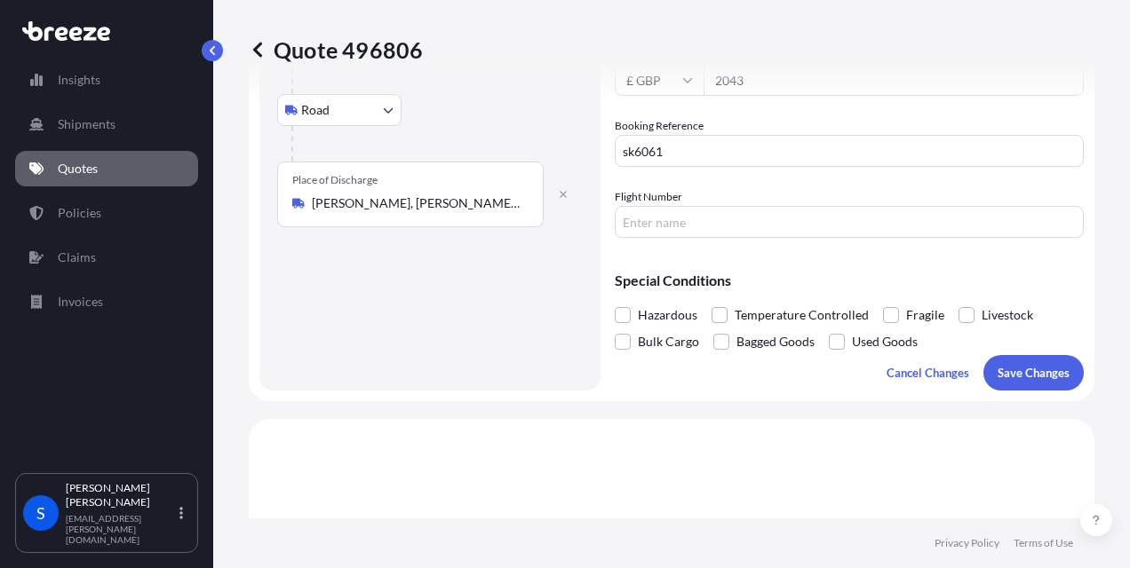
scroll to position [580, 0]
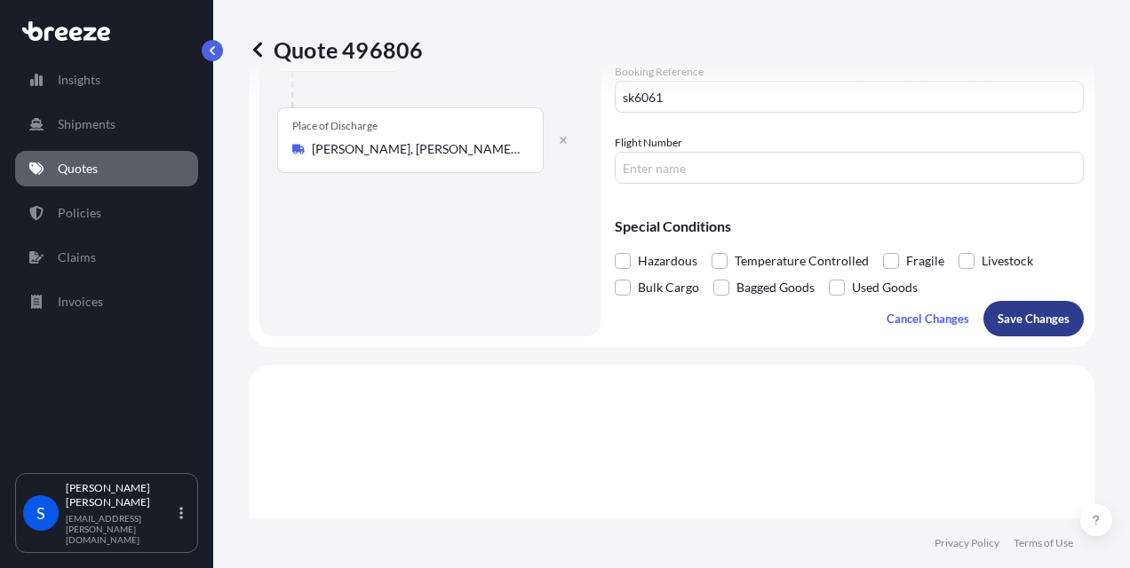
type input "30000"
click at [1035, 320] on p "Save Changes" at bounding box center [1033, 319] width 72 height 18
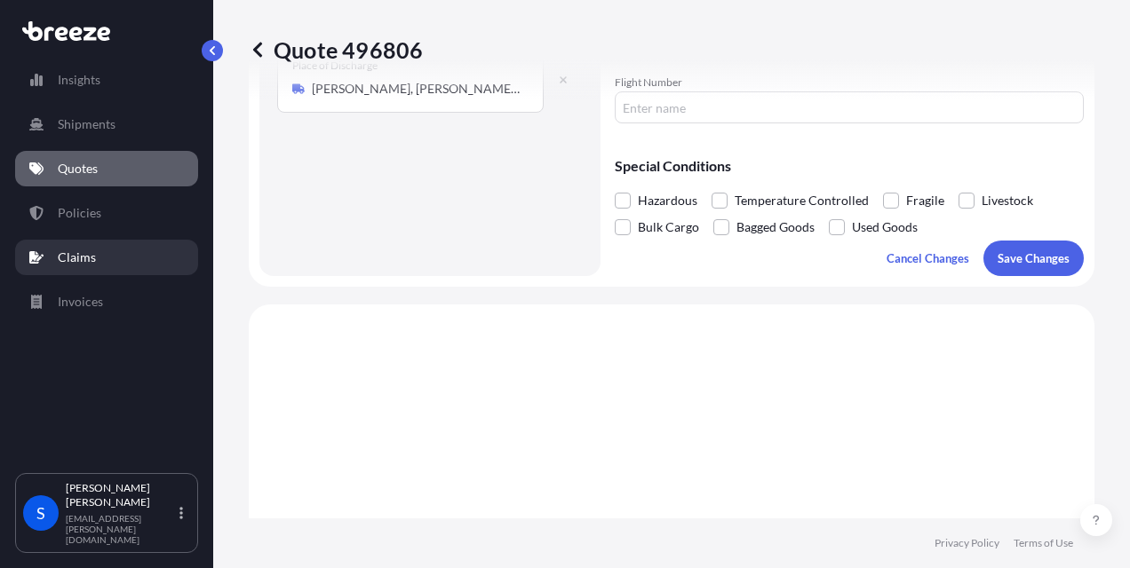
scroll to position [856, 0]
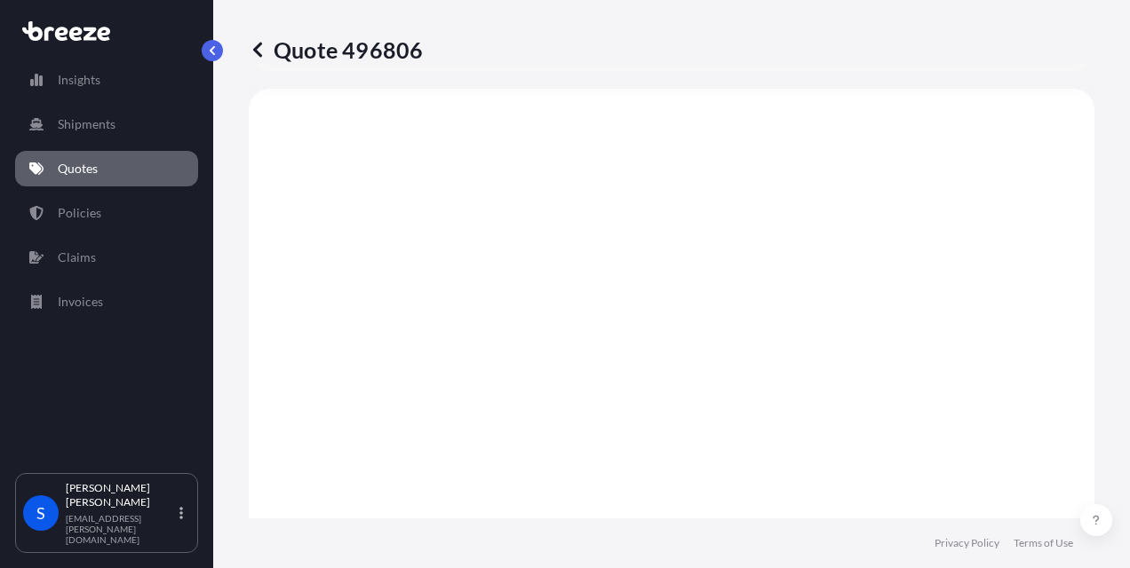
select select "Road"
select select "Air"
select select "Road"
select select "1"
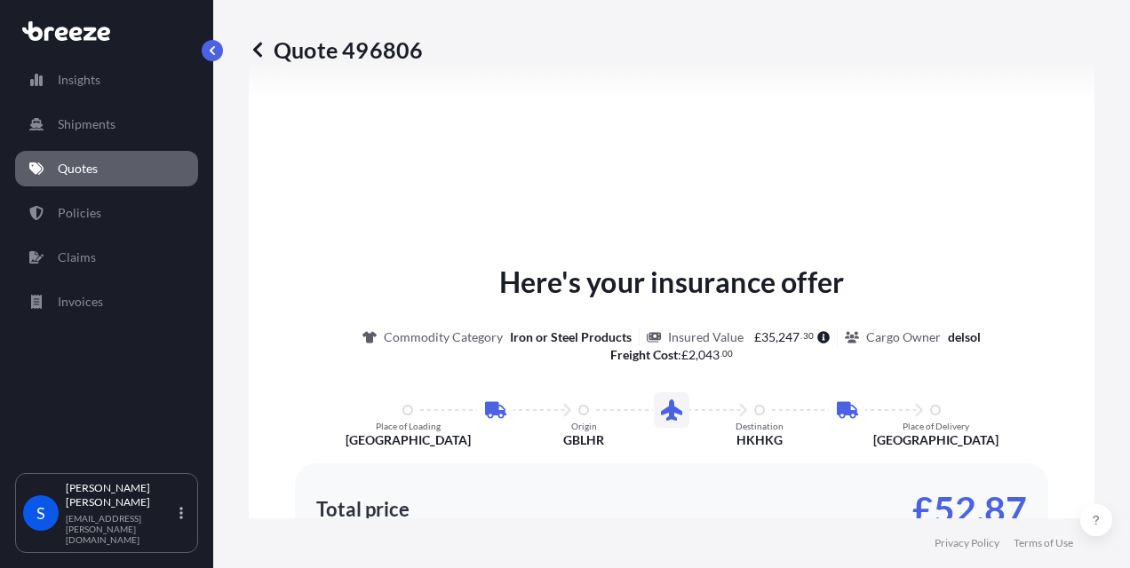
scroll to position [1140, 0]
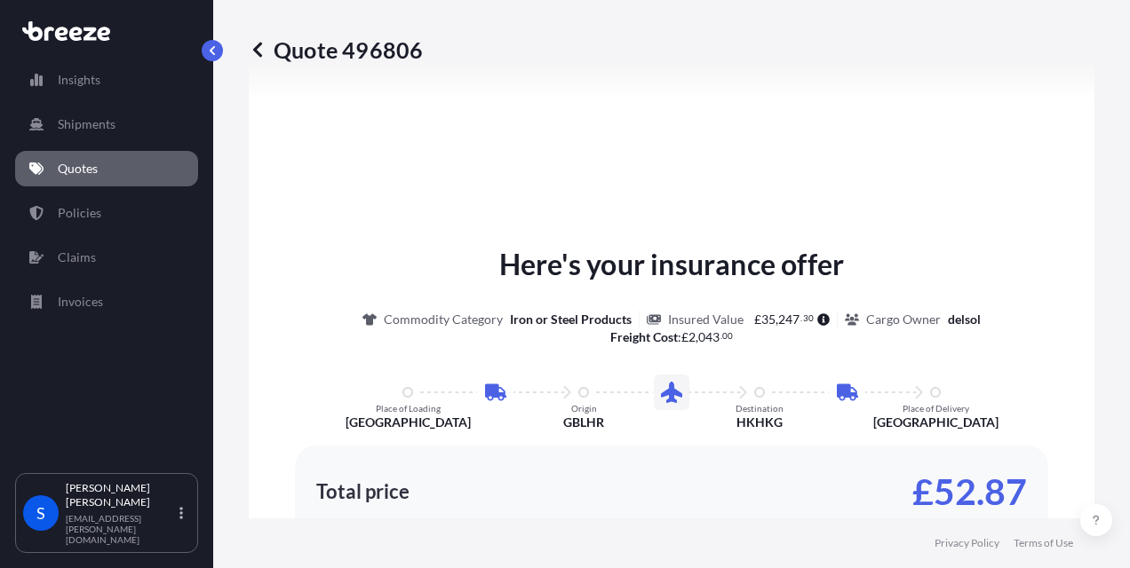
click at [92, 163] on p "Quotes" at bounding box center [78, 169] width 40 height 18
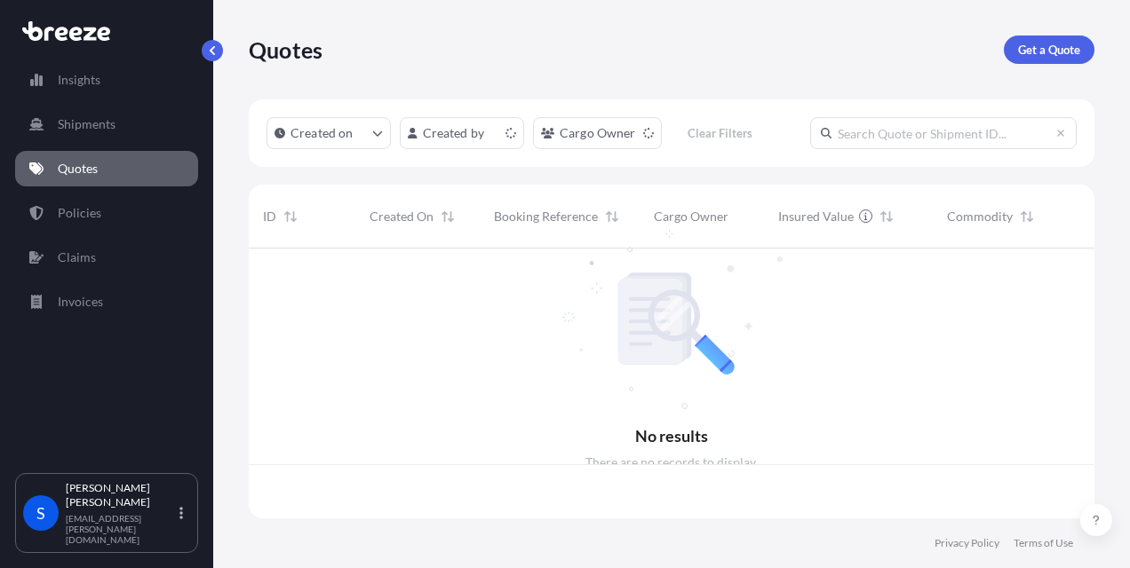
scroll to position [266, 831]
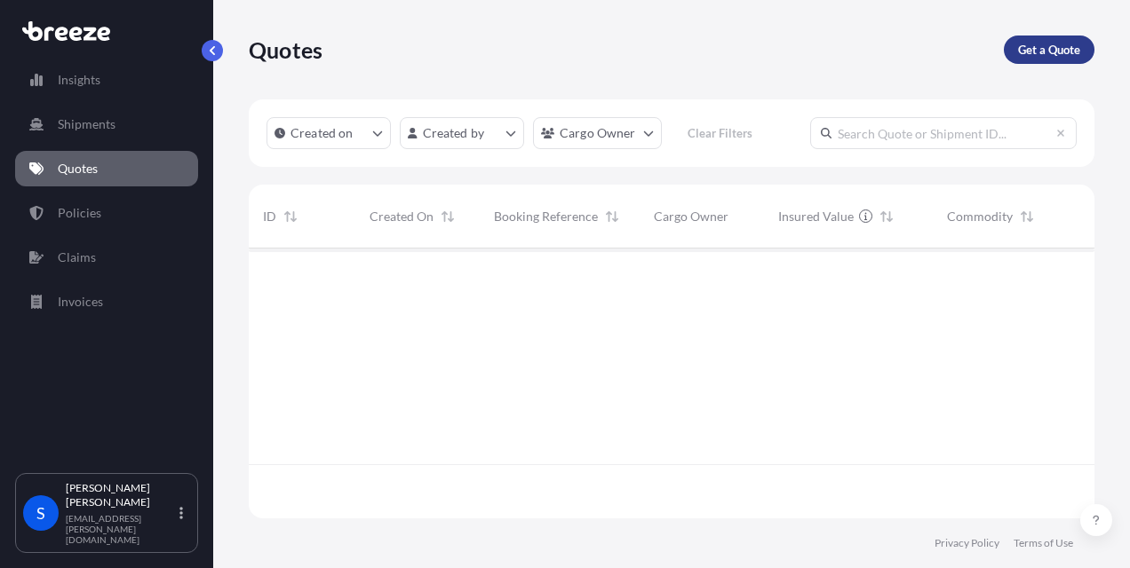
click at [1038, 46] on p "Get a Quote" at bounding box center [1049, 50] width 62 height 18
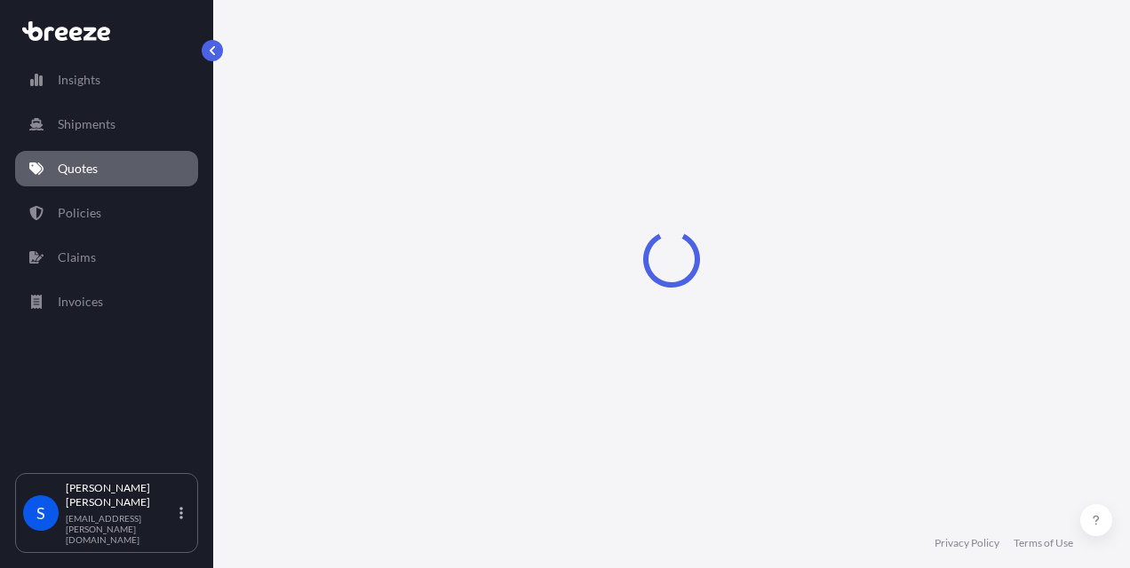
select select "Sea"
select select "1"
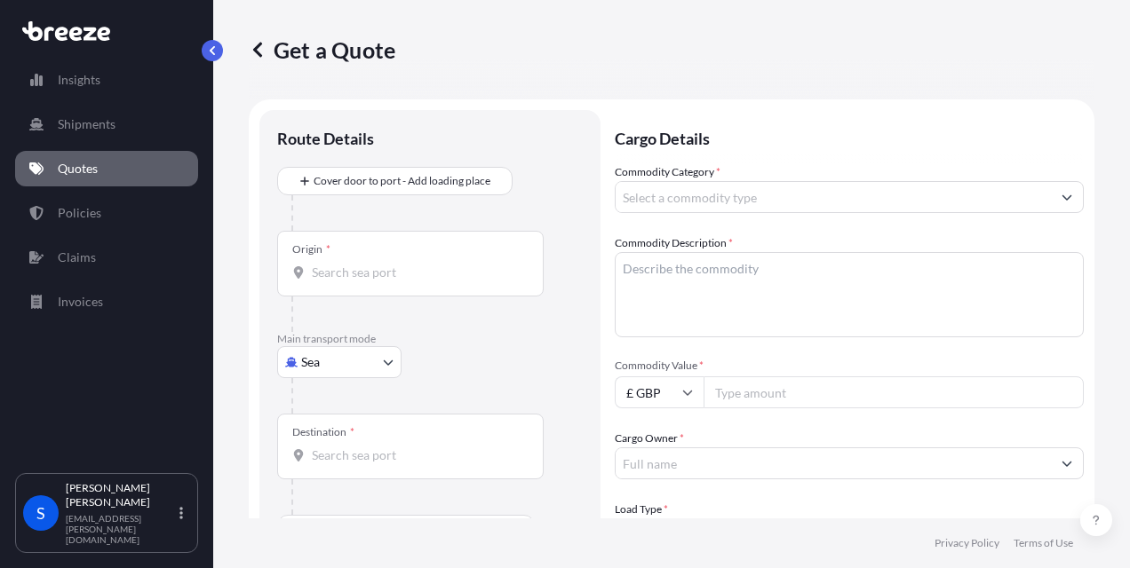
scroll to position [28, 0]
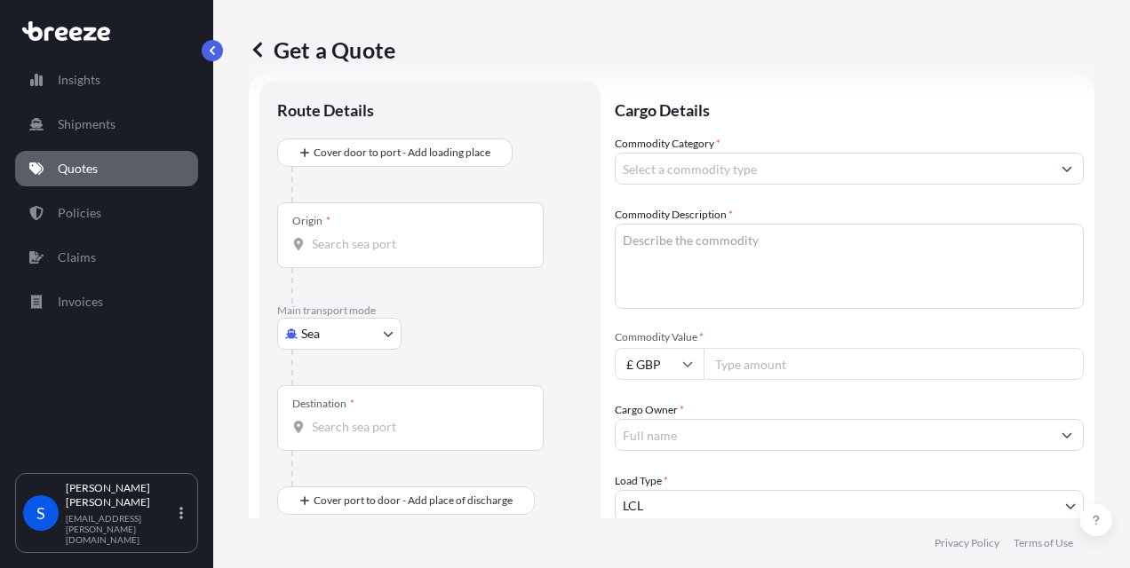
click at [321, 334] on body "Insights Shipments Quotes Policies Claims Invoices S [PERSON_NAME] [PERSON_NAME…" at bounding box center [565, 284] width 1130 height 568
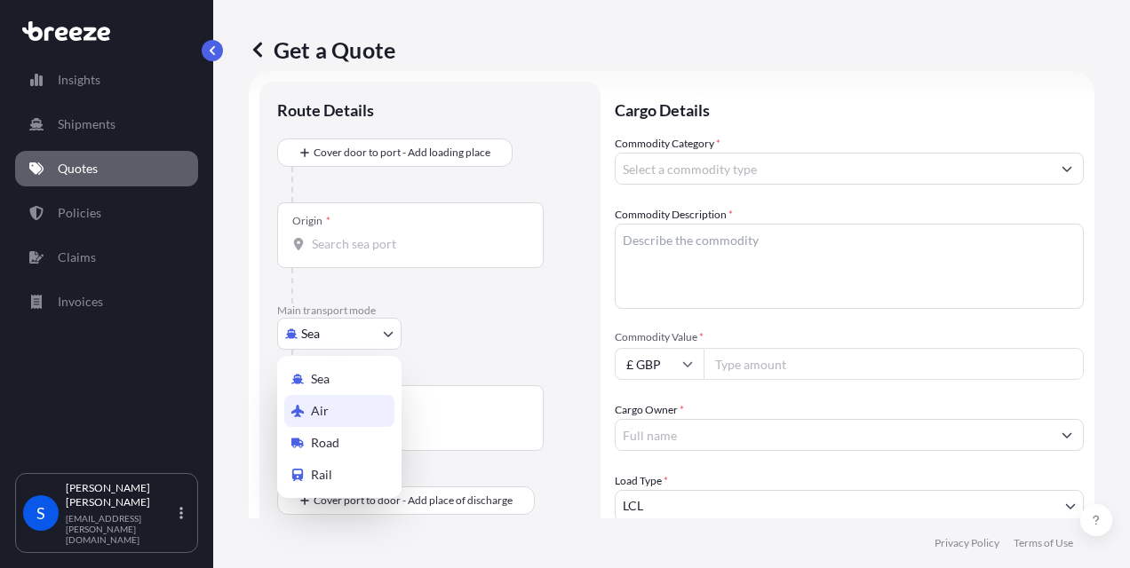
click at [321, 408] on span "Air" at bounding box center [320, 411] width 18 height 18
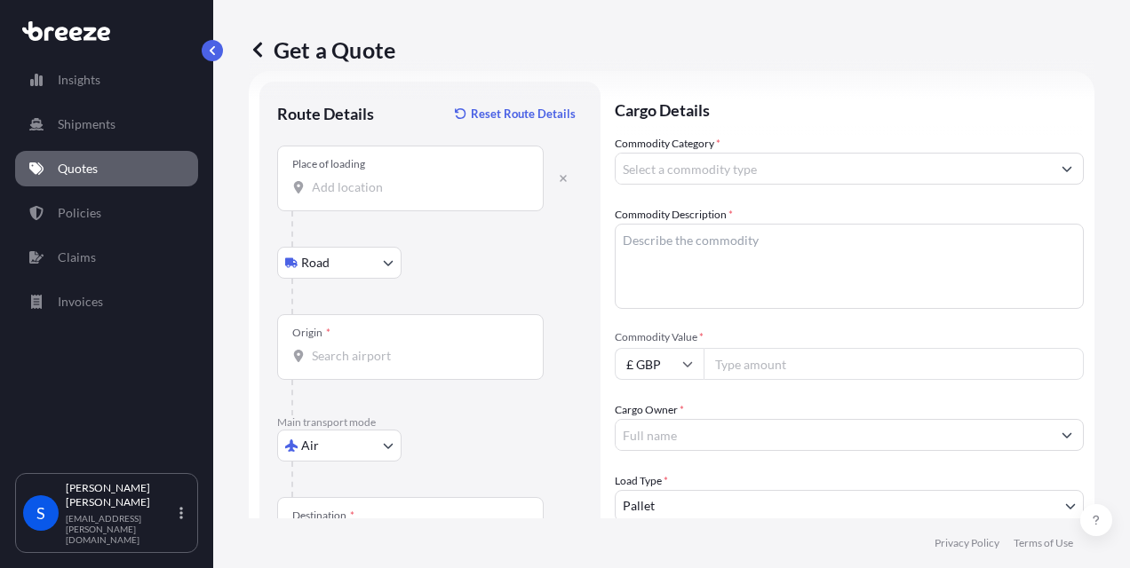
click at [346, 201] on div "Place of loading" at bounding box center [410, 179] width 266 height 66
click at [346, 196] on input "Place of loading" at bounding box center [417, 187] width 210 height 18
type input "Henfield BN5, [GEOGRAPHIC_DATA]"
click at [336, 356] on input "Origin *" at bounding box center [417, 356] width 210 height 18
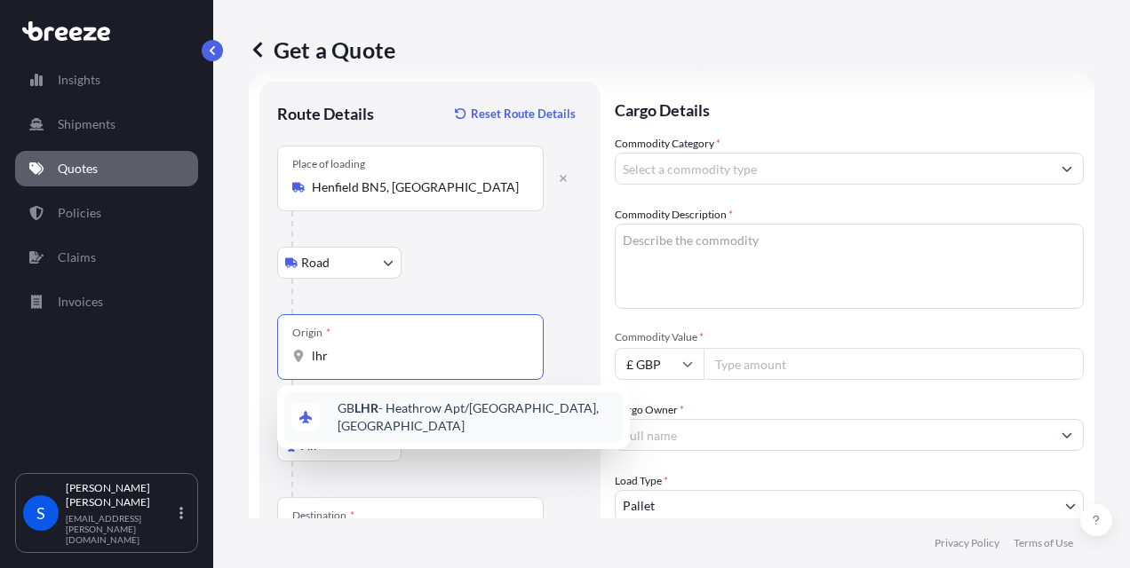
click at [373, 403] on div "GB LHR - Heathrow Apt/[GEOGRAPHIC_DATA], [GEOGRAPHIC_DATA]" at bounding box center [453, 418] width 338 height 50
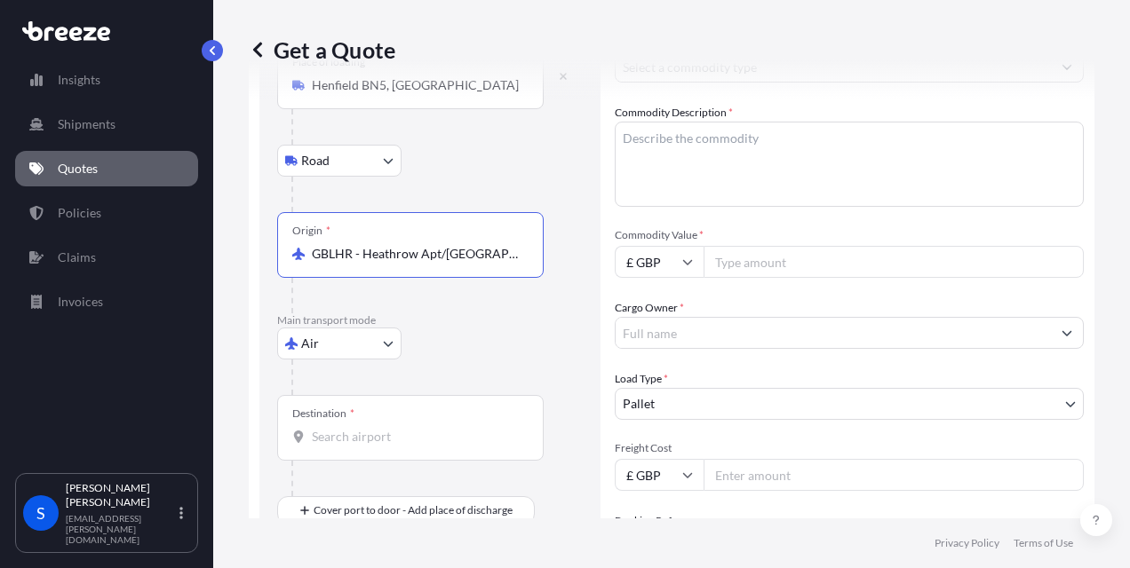
scroll to position [135, 0]
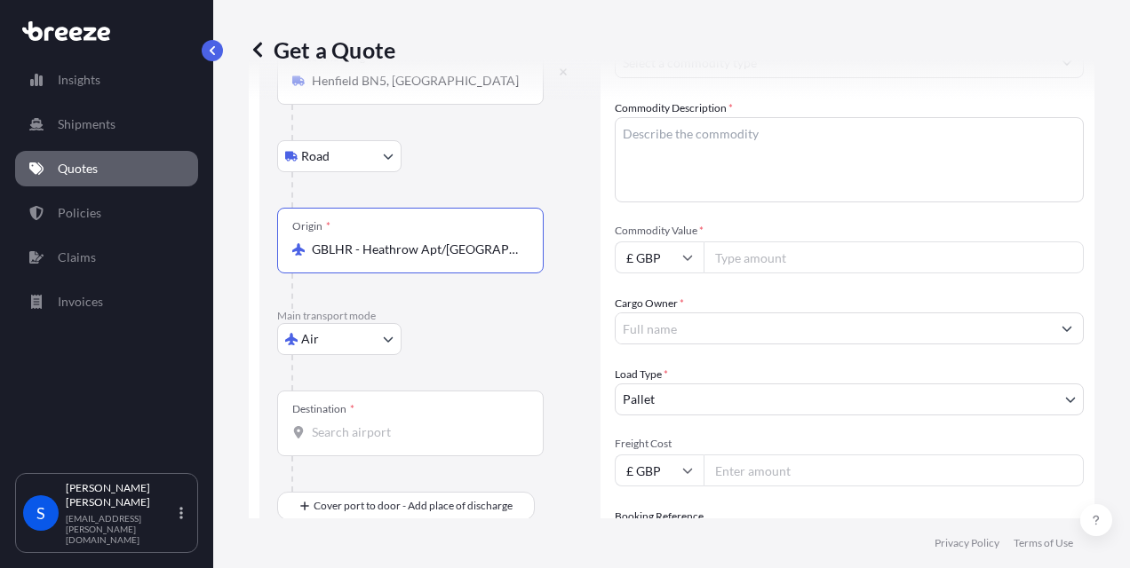
type input "GBLHR - Heathrow Apt/[GEOGRAPHIC_DATA], [GEOGRAPHIC_DATA]"
click at [353, 437] on input "Destination *" at bounding box center [417, 433] width 210 height 18
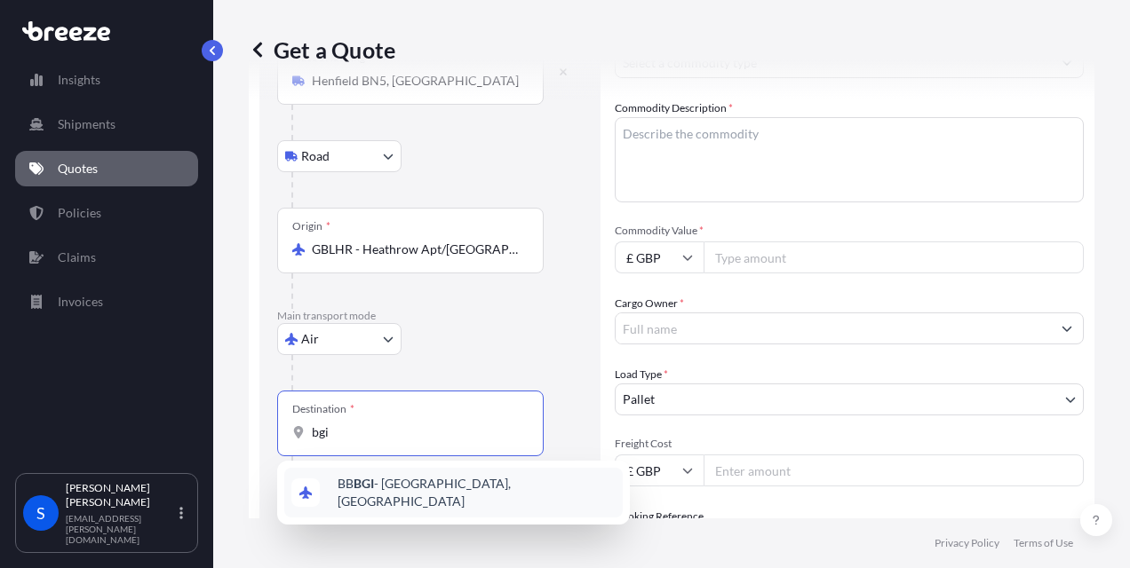
click at [380, 492] on span "BB BGI - [GEOGRAPHIC_DATA], [GEOGRAPHIC_DATA]" at bounding box center [476, 493] width 278 height 36
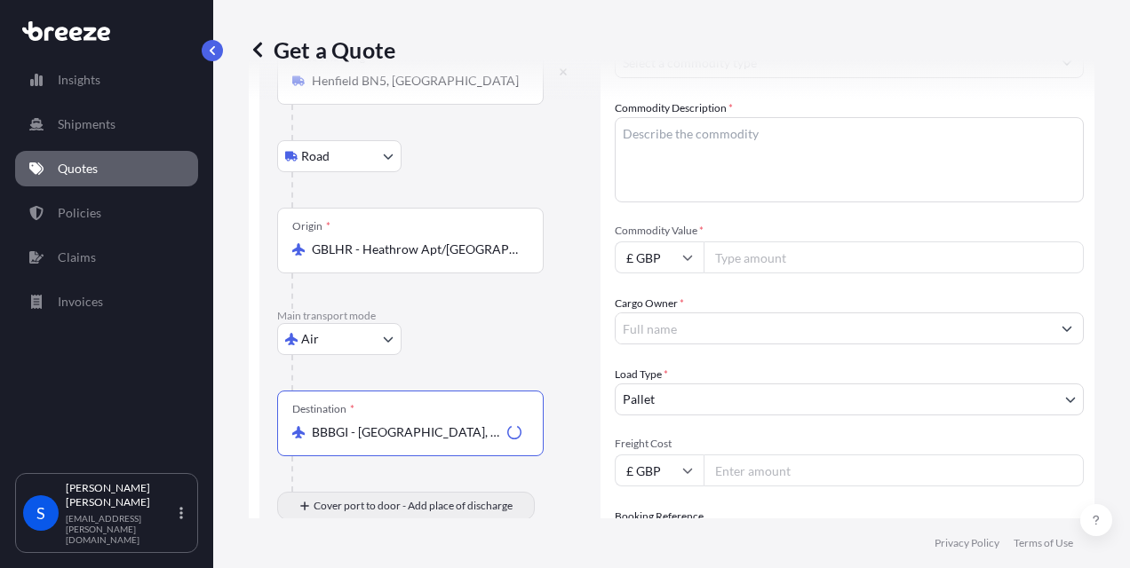
type input "BBBGI - [GEOGRAPHIC_DATA], [GEOGRAPHIC_DATA]"
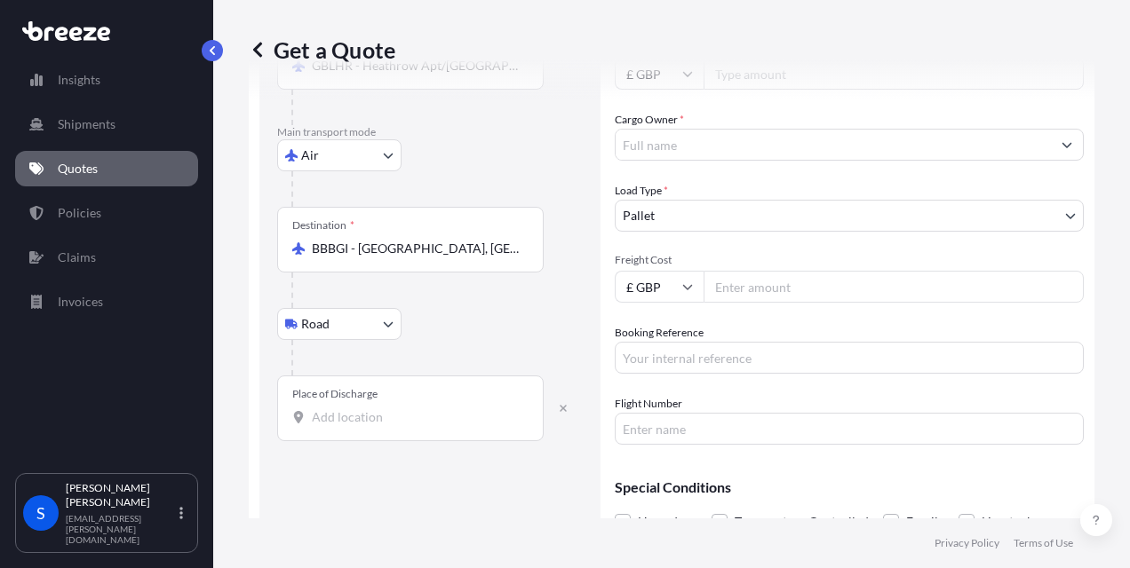
scroll to position [346, 0]
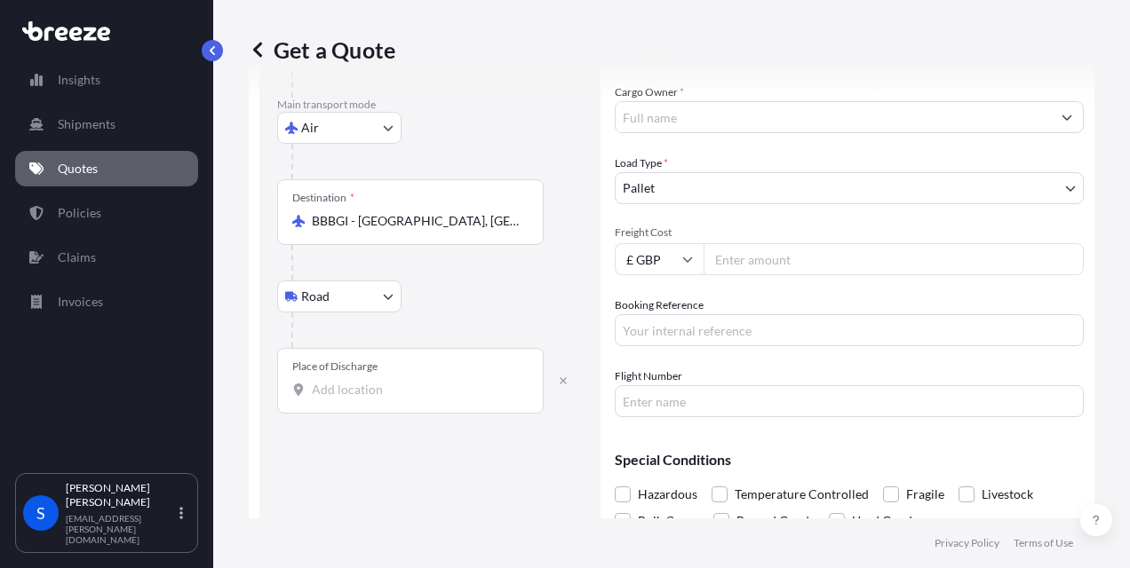
click at [339, 401] on div "Place of Discharge" at bounding box center [410, 381] width 266 height 66
click at [339, 399] on input "Place of Discharge" at bounding box center [417, 390] width 210 height 18
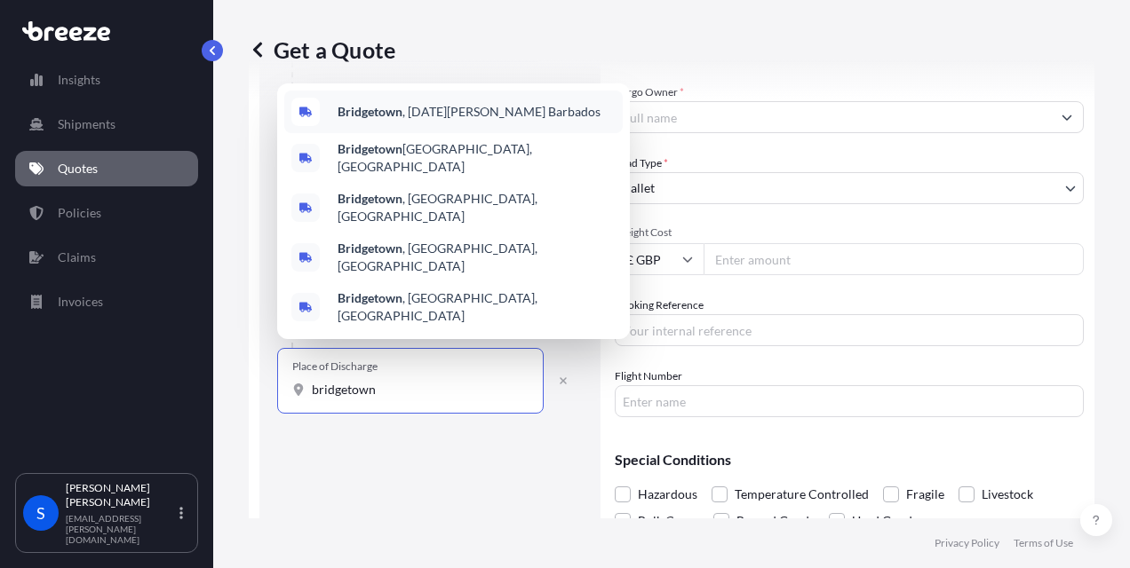
click at [380, 119] on b "Bridgetown" at bounding box center [369, 111] width 65 height 15
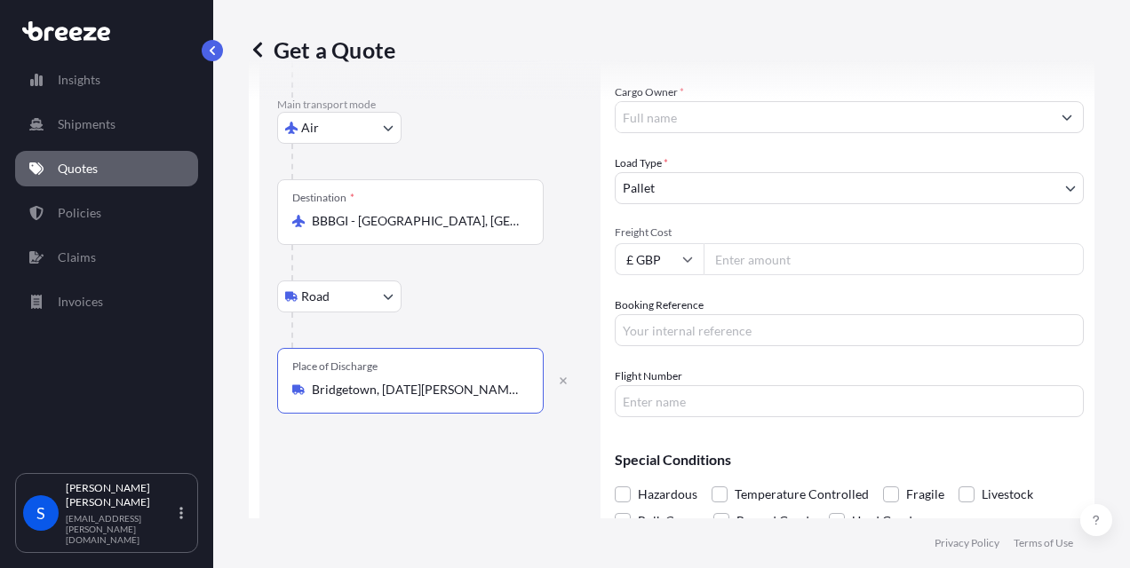
type input "Bridgetown, [DATE][PERSON_NAME] Barbados"
click at [659, 119] on input "Cargo Owner *" at bounding box center [832, 117] width 435 height 32
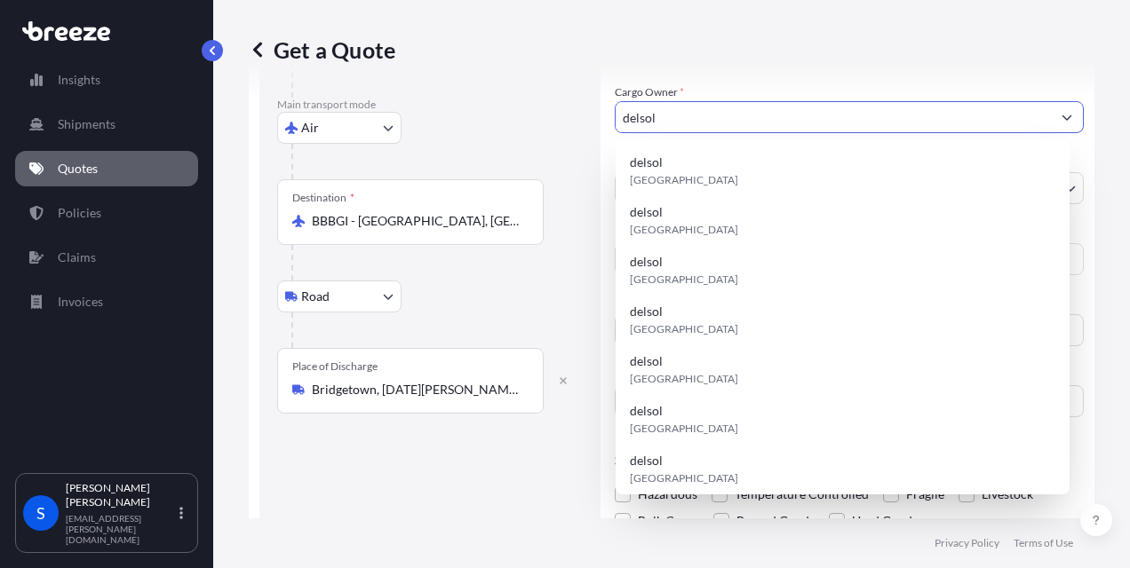
type input "delsol"
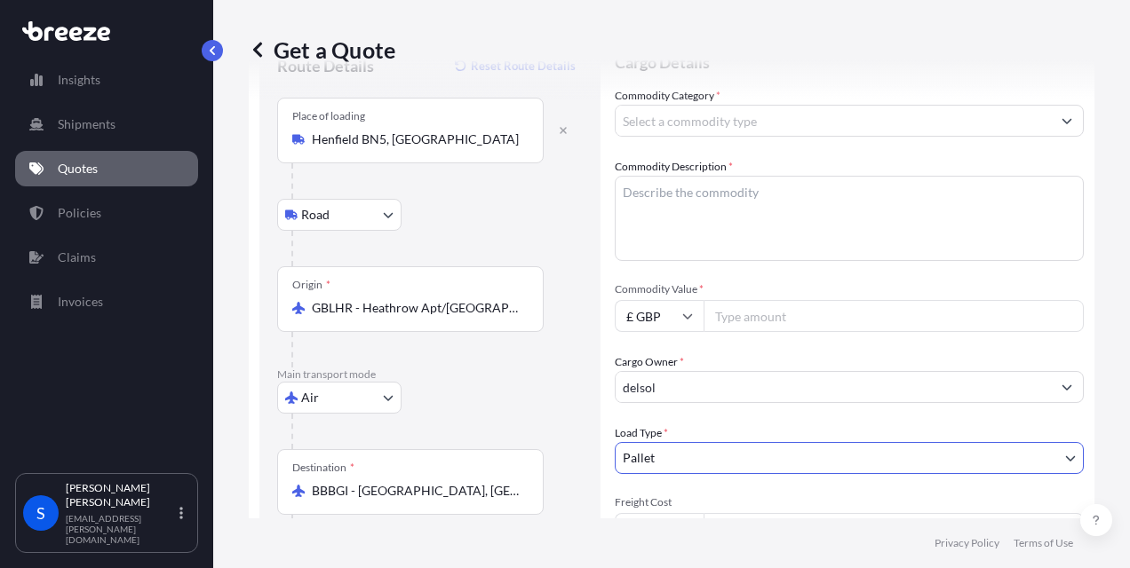
scroll to position [0, 0]
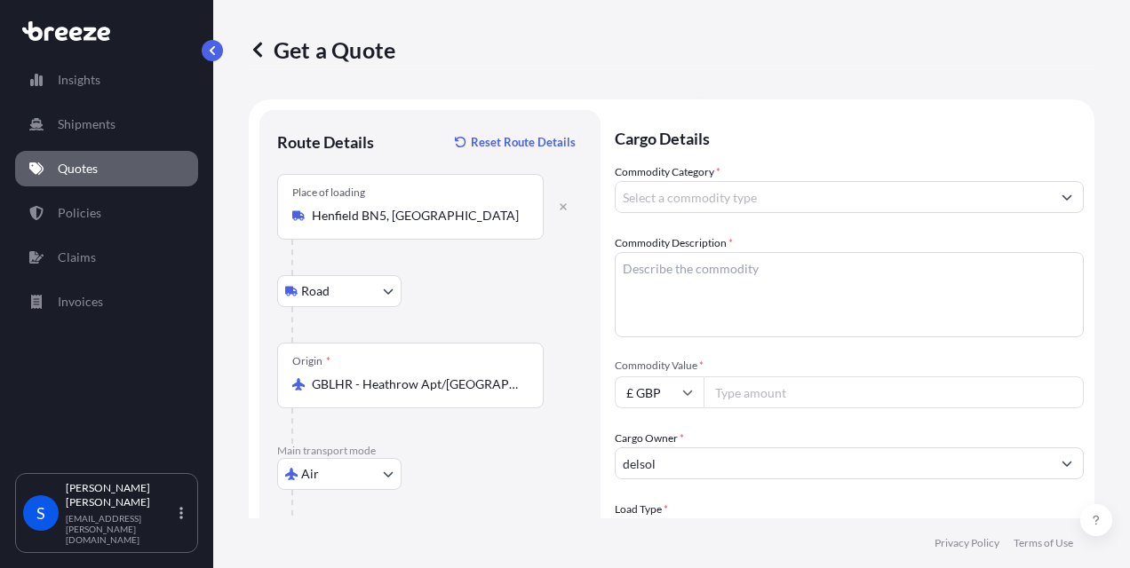
click at [717, 196] on input "Commodity Category *" at bounding box center [832, 197] width 435 height 32
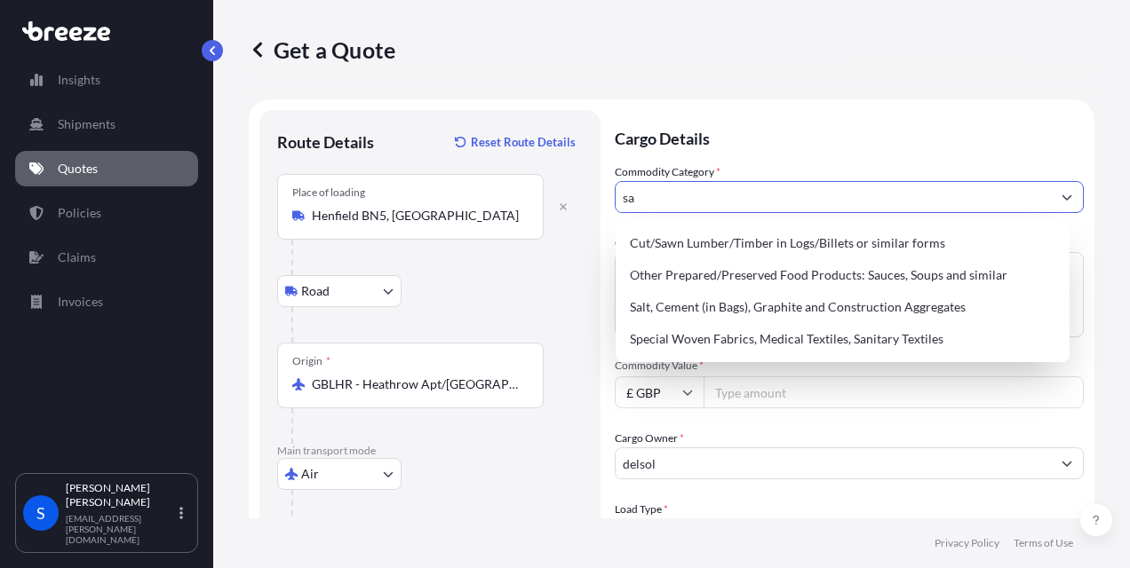
type input "s"
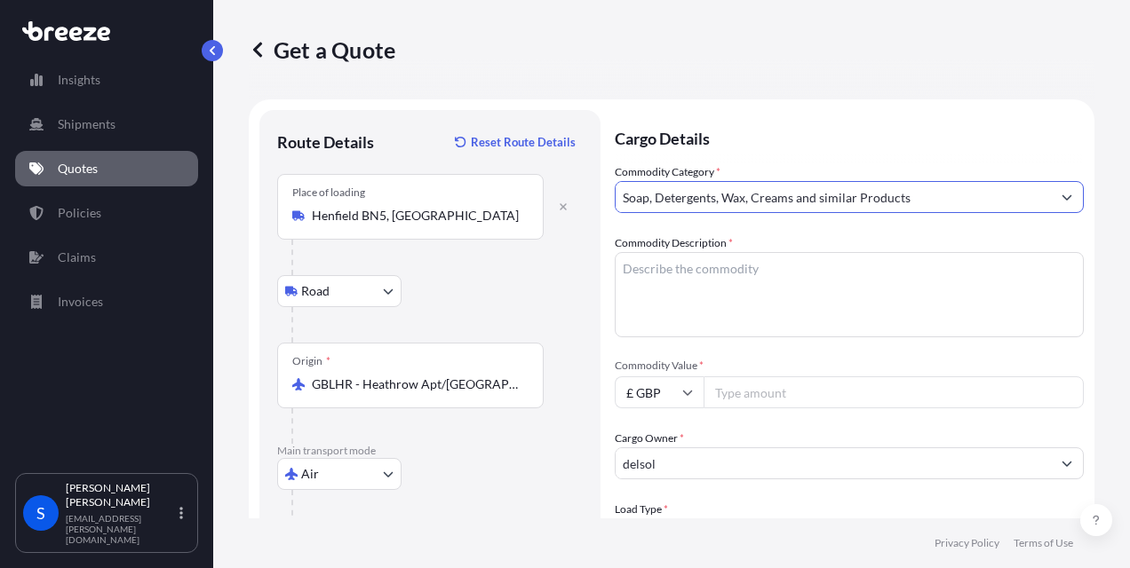
type input "Soap, Detergents, Wax, Creams and similar Products"
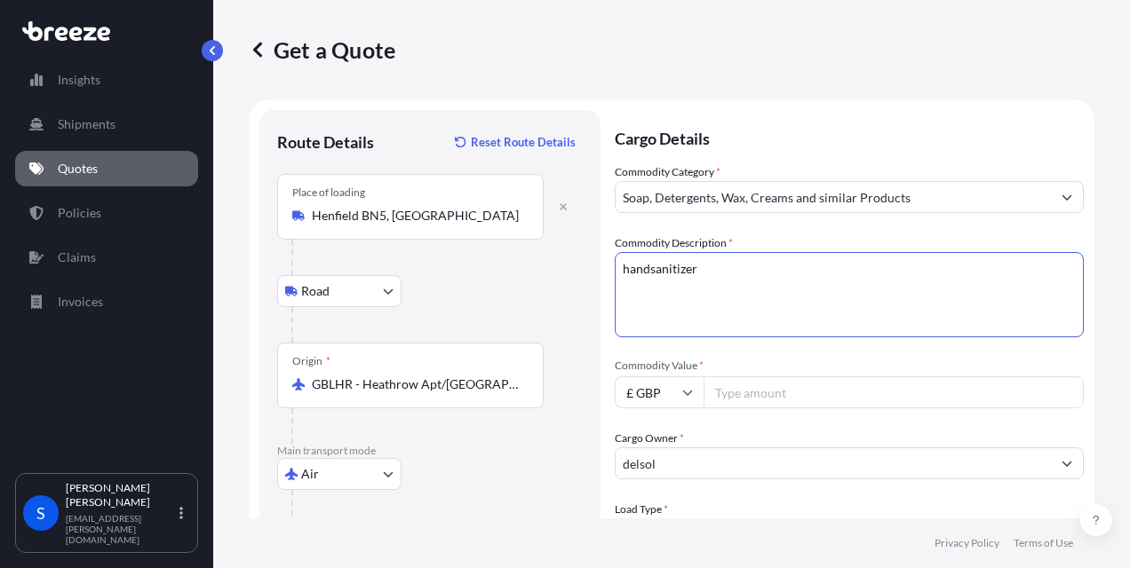
type textarea "handsanitizer"
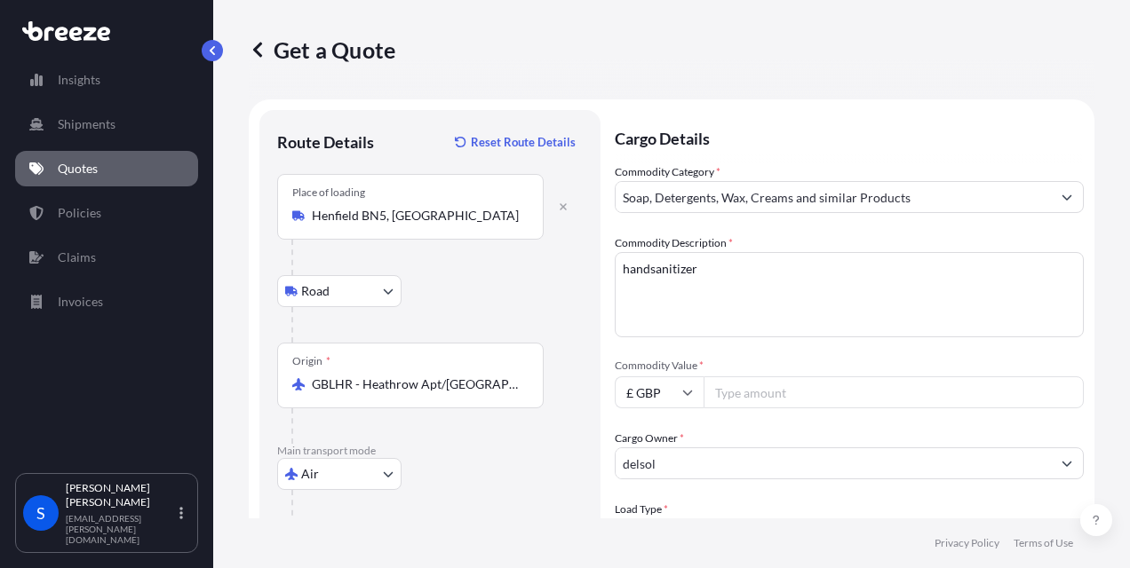
click at [734, 385] on input "Commodity Value *" at bounding box center [893, 393] width 380 height 32
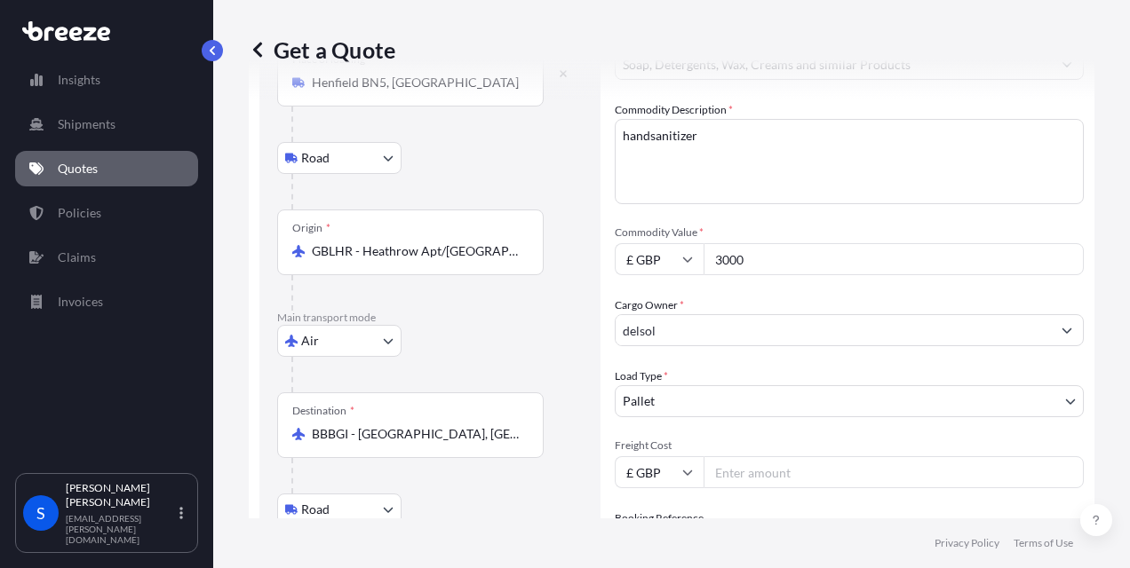
scroll to position [195, 0]
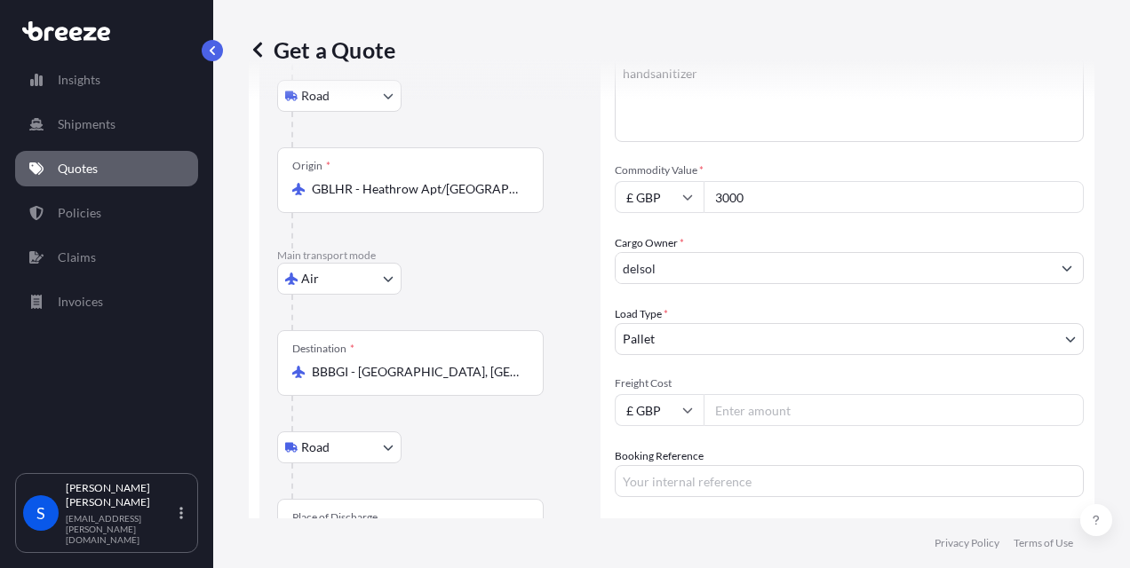
type input "3000"
click at [767, 419] on input "Freight Cost" at bounding box center [893, 410] width 380 height 32
type input "1180"
click at [764, 476] on input "Booking Reference" at bounding box center [849, 481] width 469 height 32
type input "sk6060"
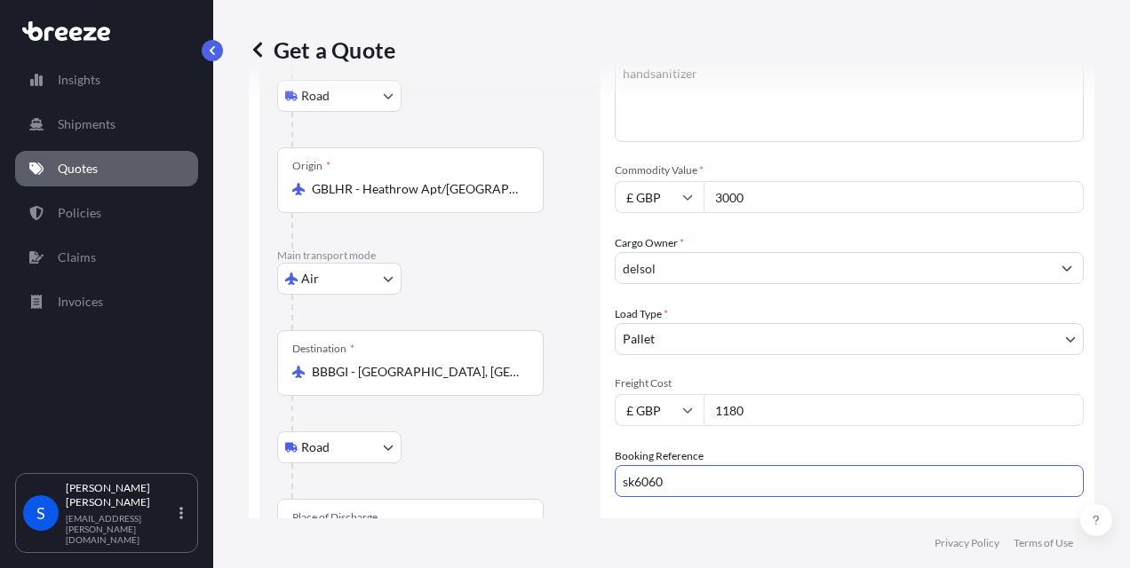
click at [982, 448] on div "Booking Reference sk6060" at bounding box center [849, 473] width 469 height 50
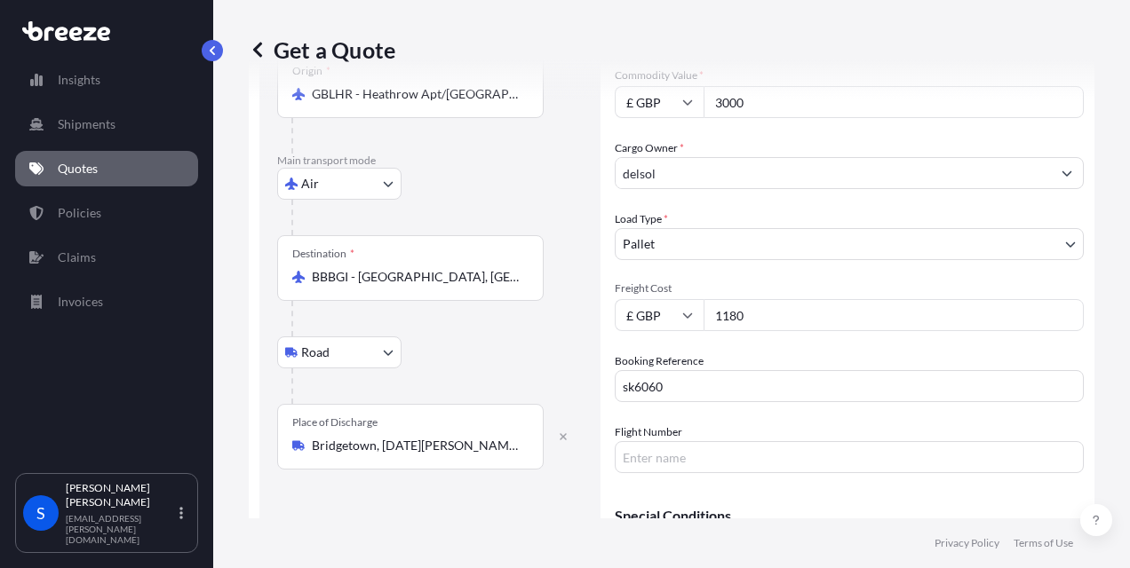
scroll to position [409, 0]
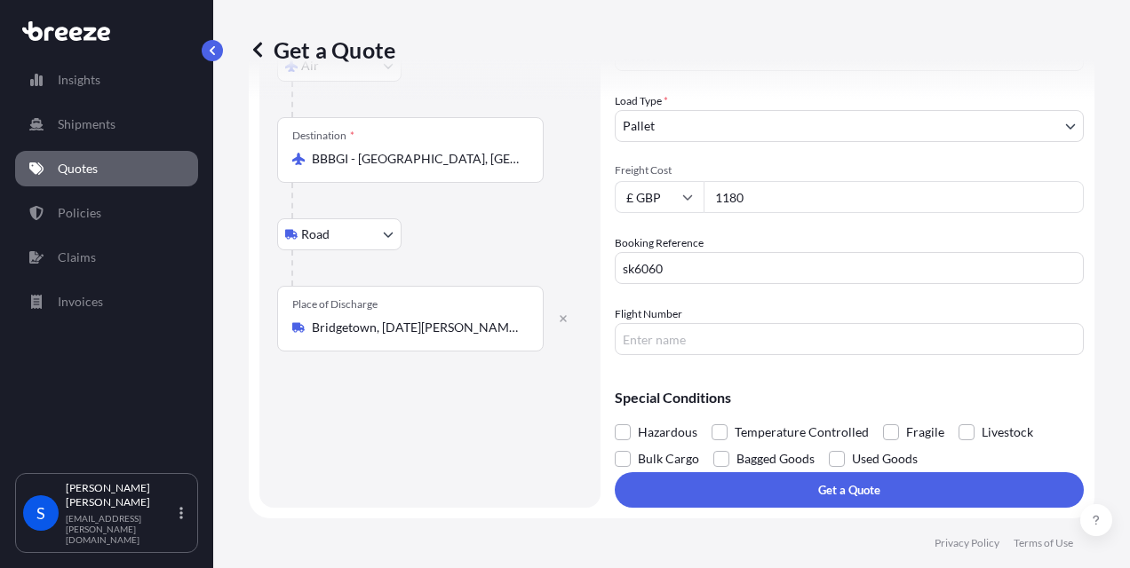
click at [738, 339] on input "Flight Number" at bounding box center [849, 339] width 469 height 32
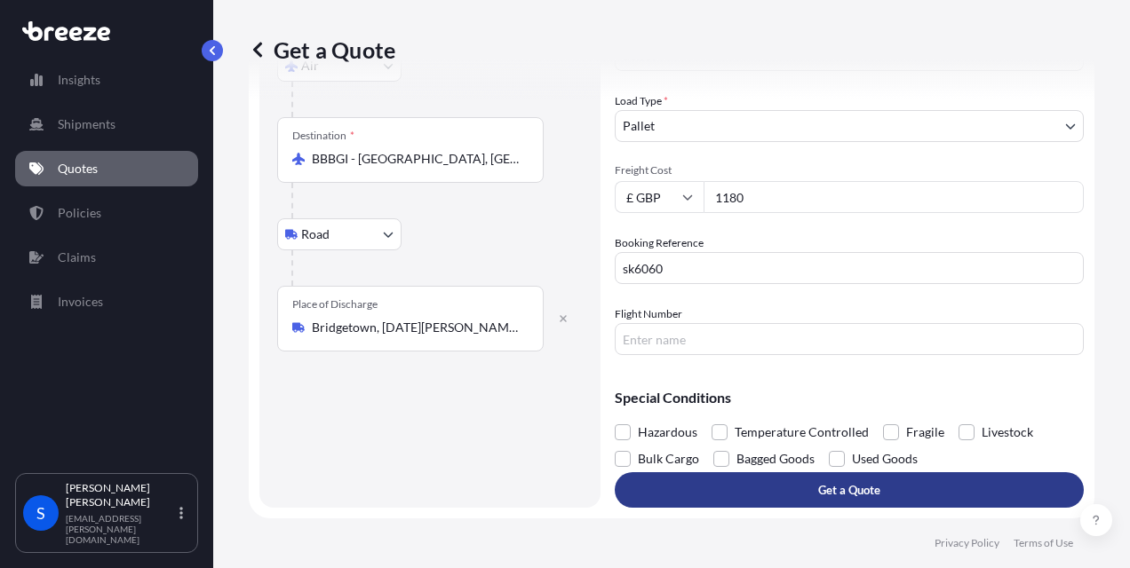
click at [789, 494] on button "Get a Quote" at bounding box center [849, 490] width 469 height 36
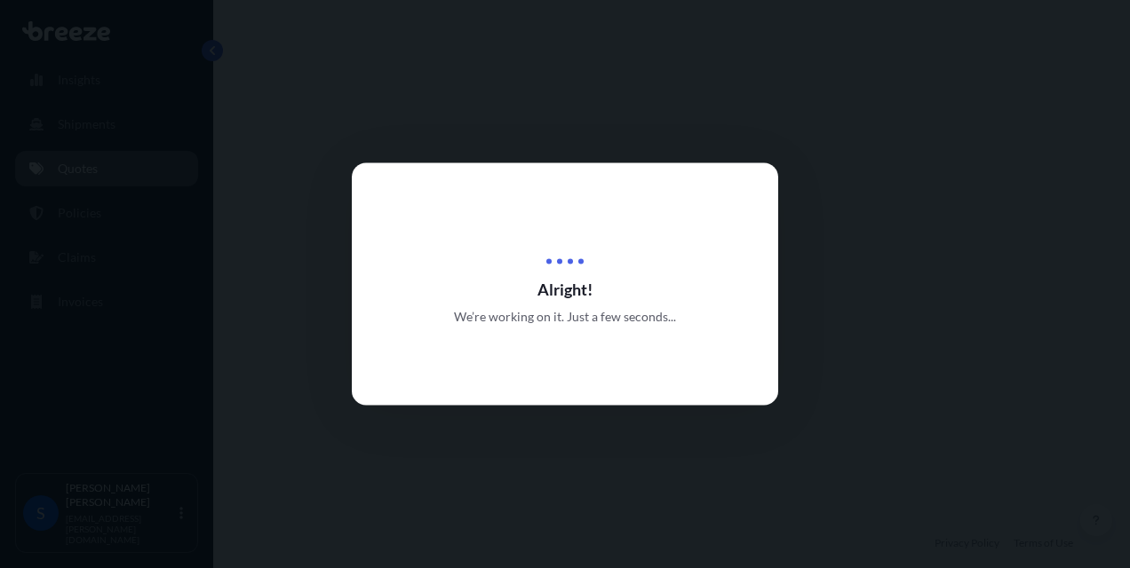
select select "Road"
select select "Air"
select select "Road"
select select "1"
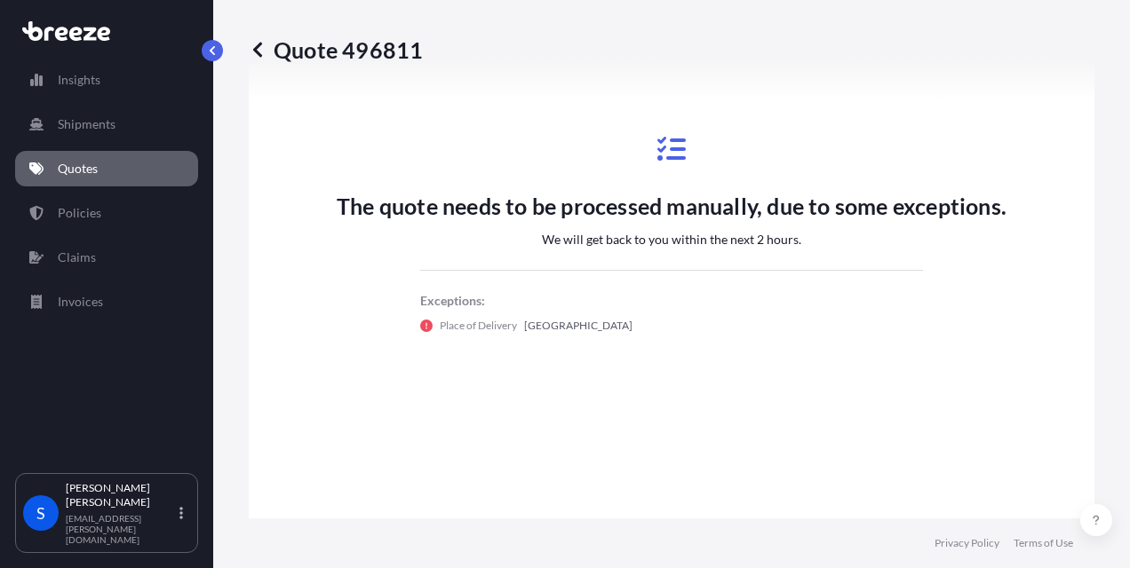
scroll to position [1298, 0]
